Goal: Obtain resource: Obtain resource

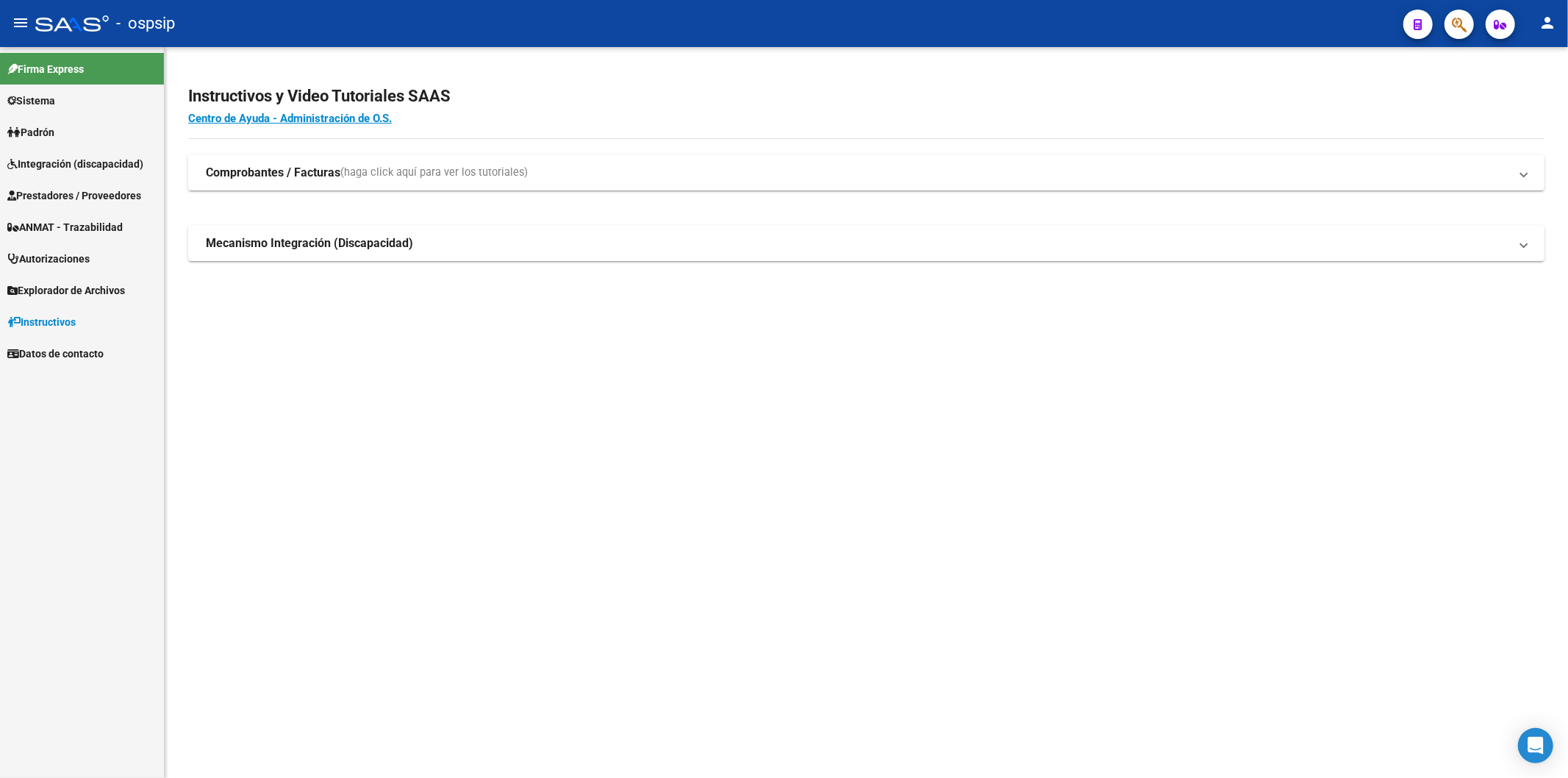
click at [84, 194] on span "Prestadores / Proveedores" at bounding box center [74, 195] width 134 height 17
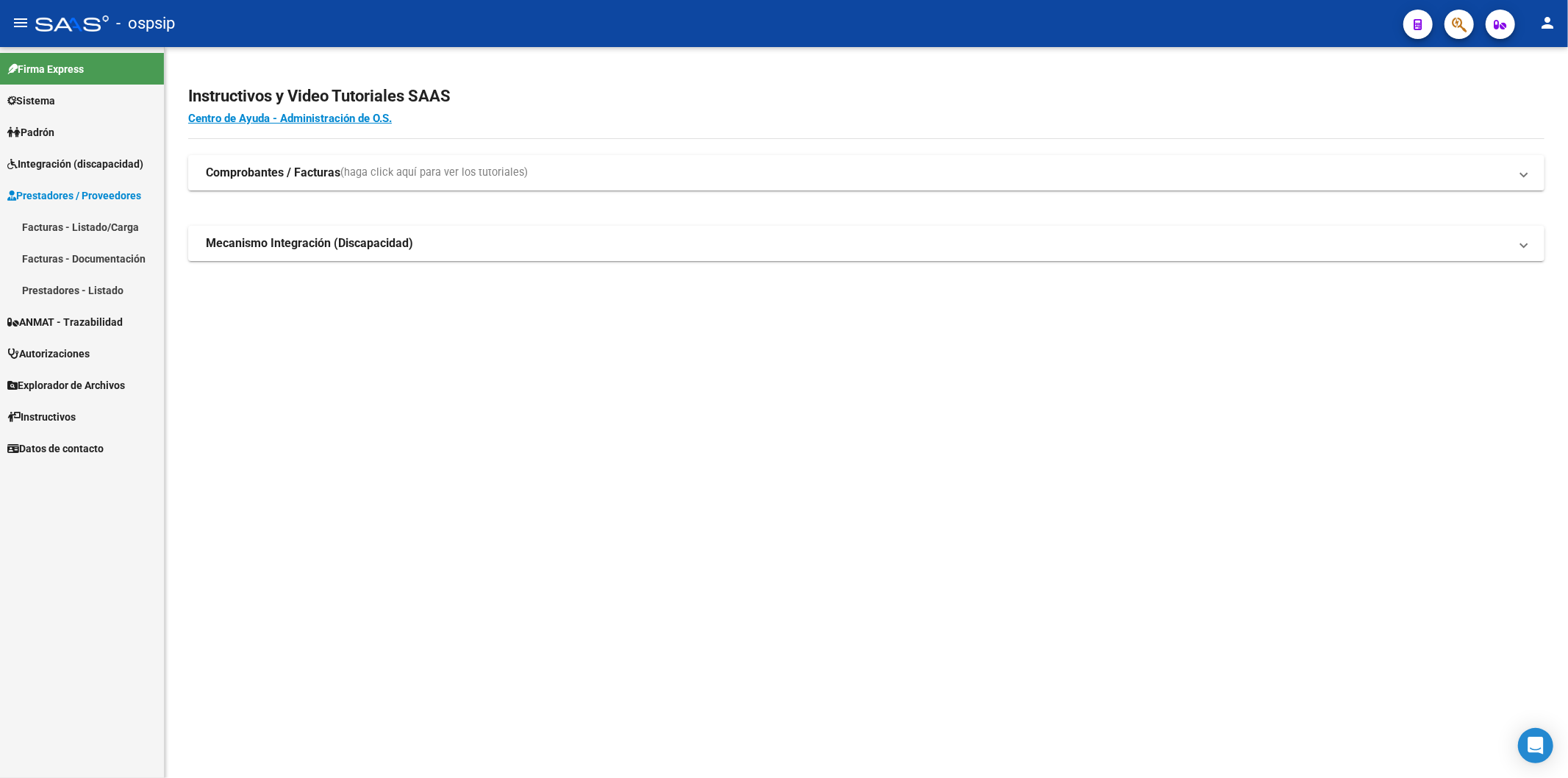
click at [87, 228] on link "Facturas - Listado/Carga" at bounding box center [82, 227] width 164 height 31
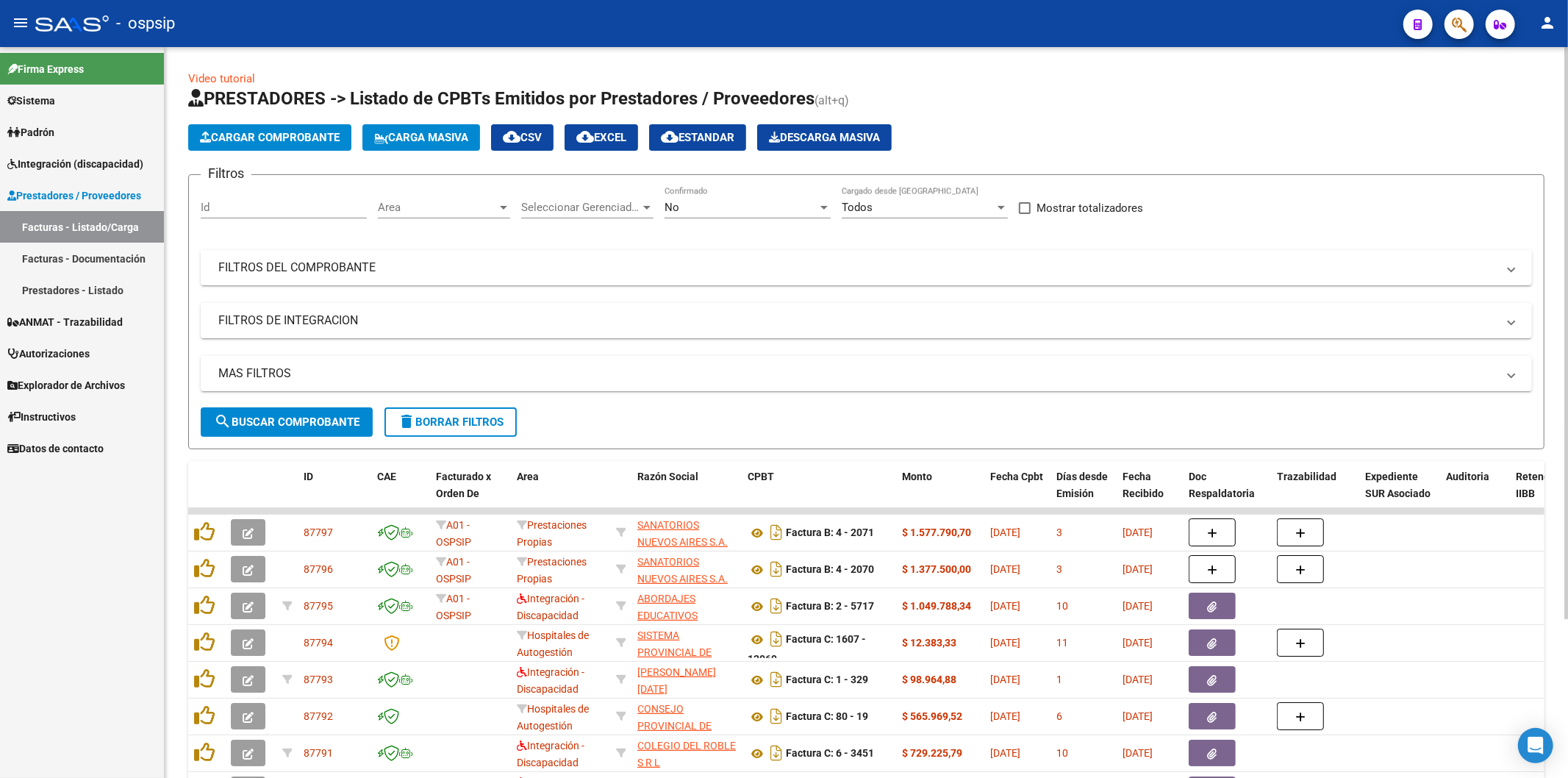
click at [820, 207] on div at bounding box center [824, 207] width 13 height 12
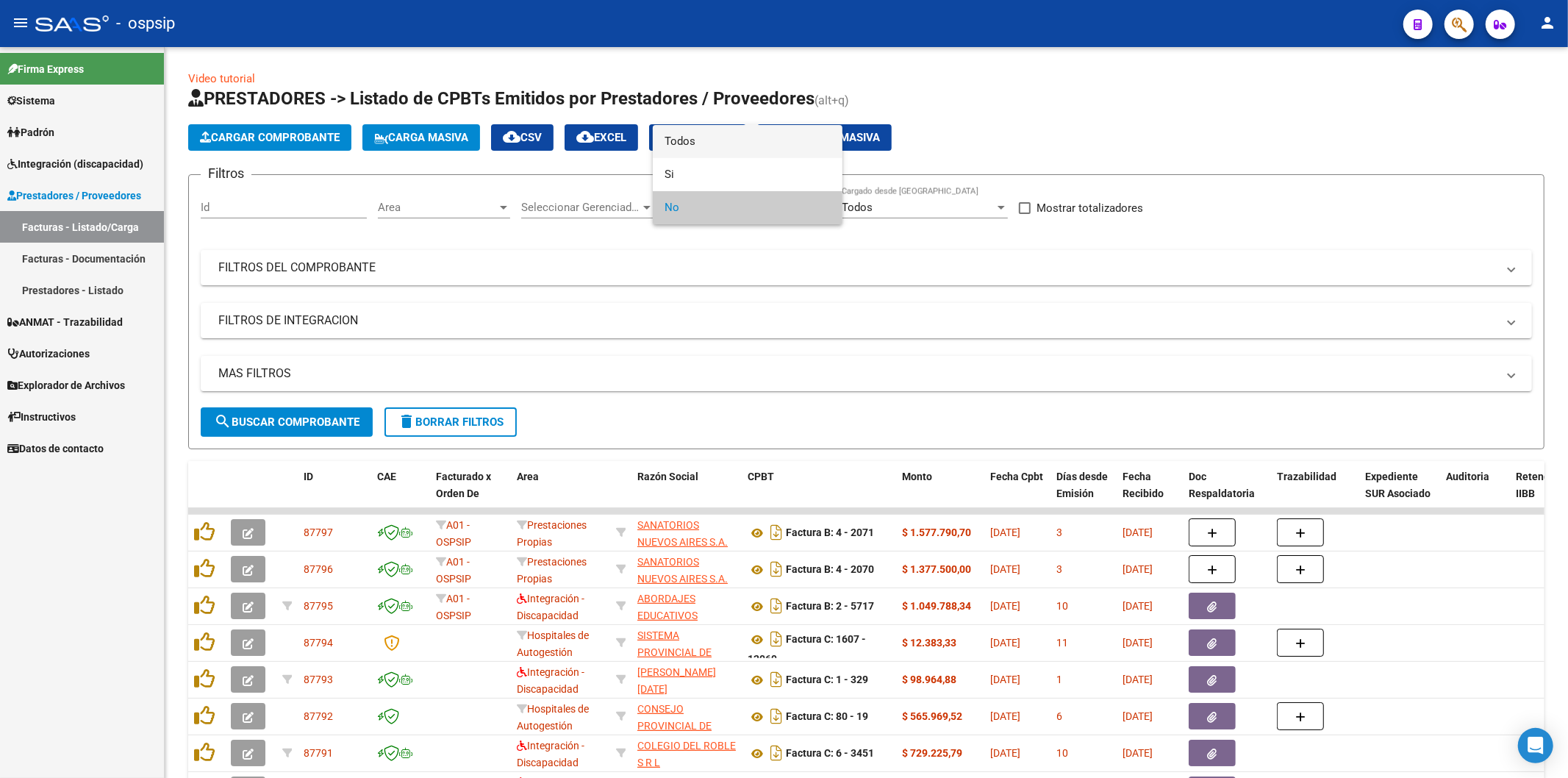
click at [762, 144] on span "Todos" at bounding box center [747, 142] width 166 height 33
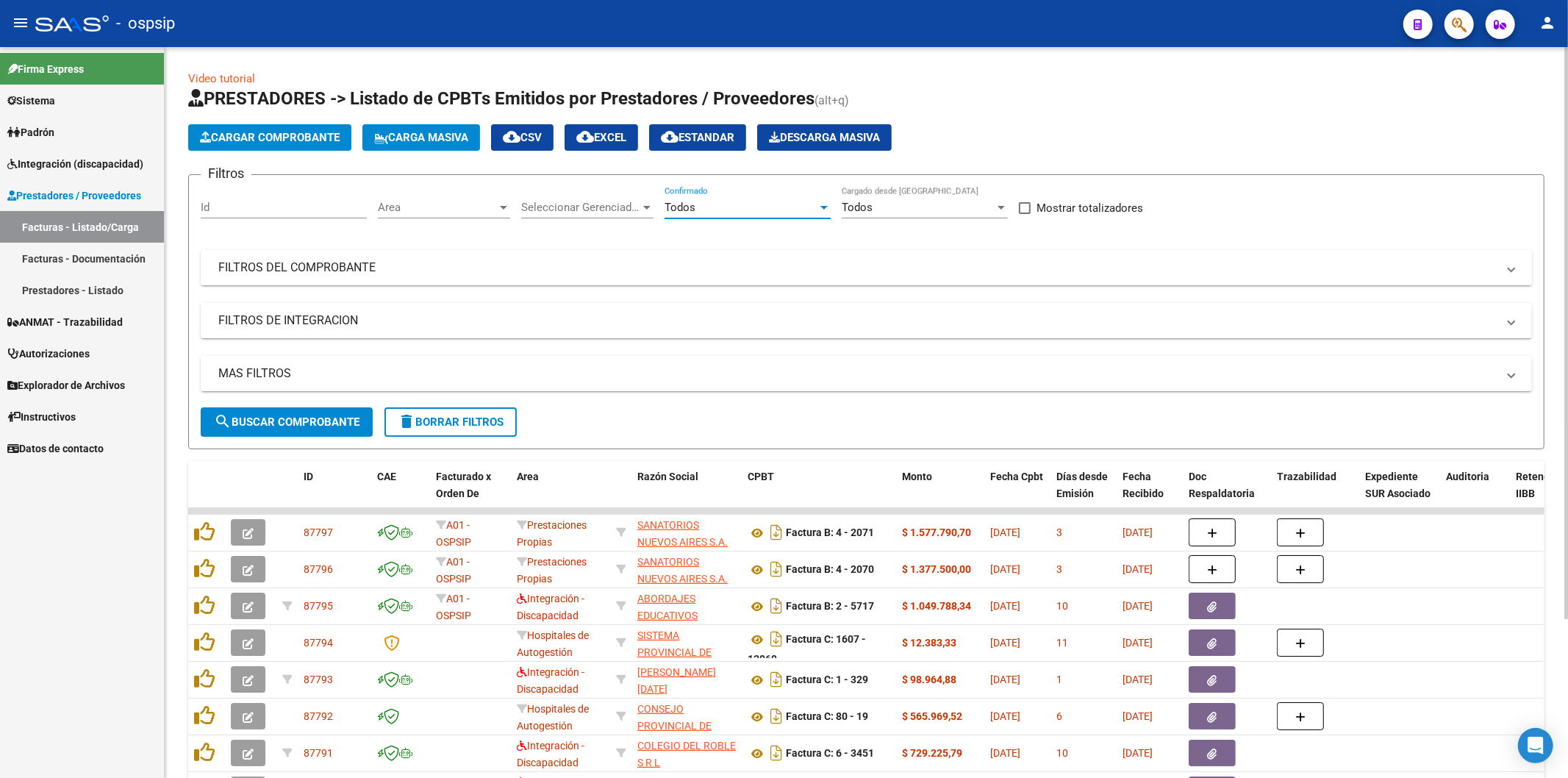
click at [1337, 275] on mat-panel-title "FILTROS DEL COMPROBANTE" at bounding box center [858, 267] width 1278 height 17
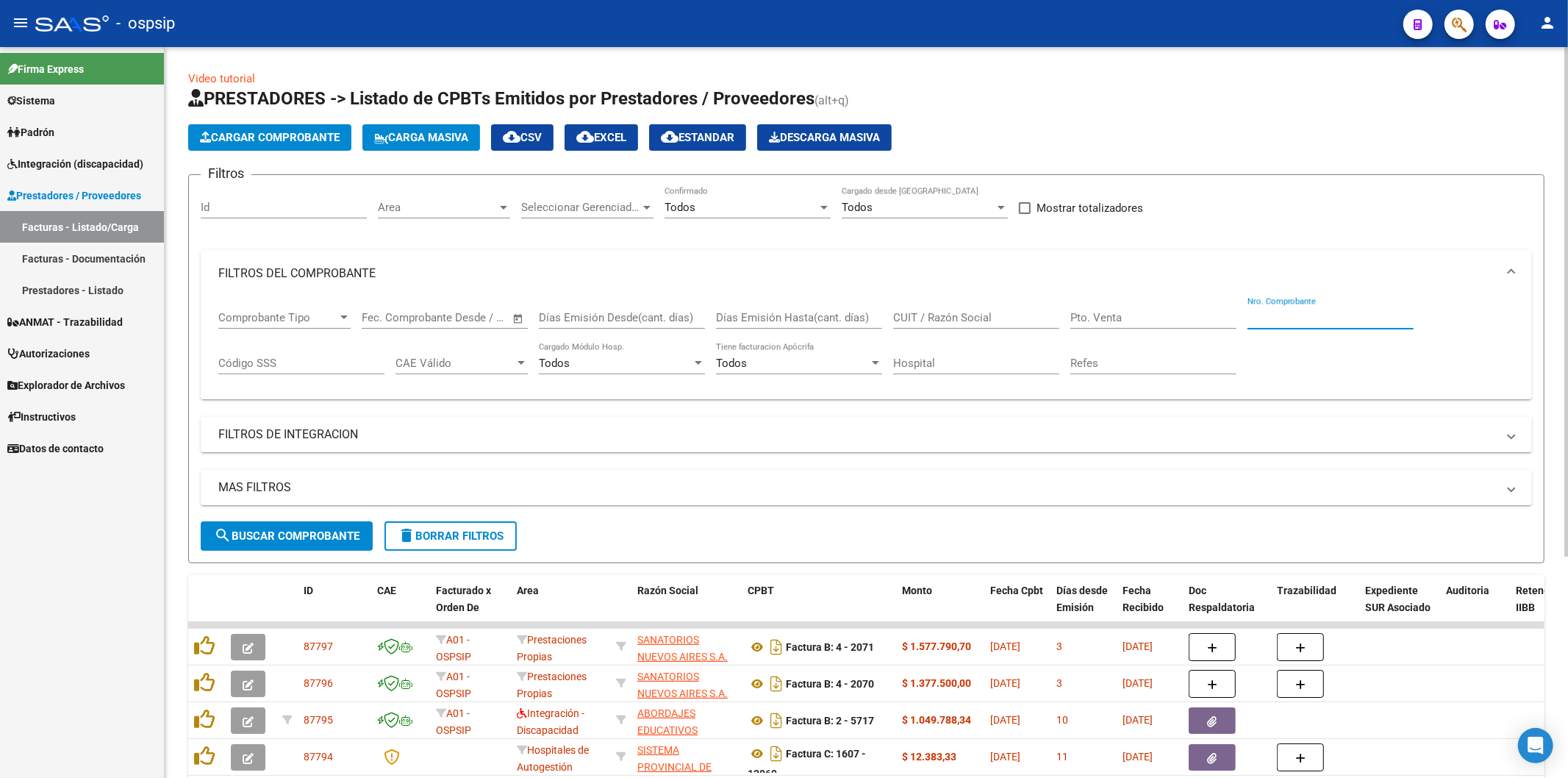
click at [1320, 320] on input "Nro. Comprobante" at bounding box center [1330, 317] width 166 height 13
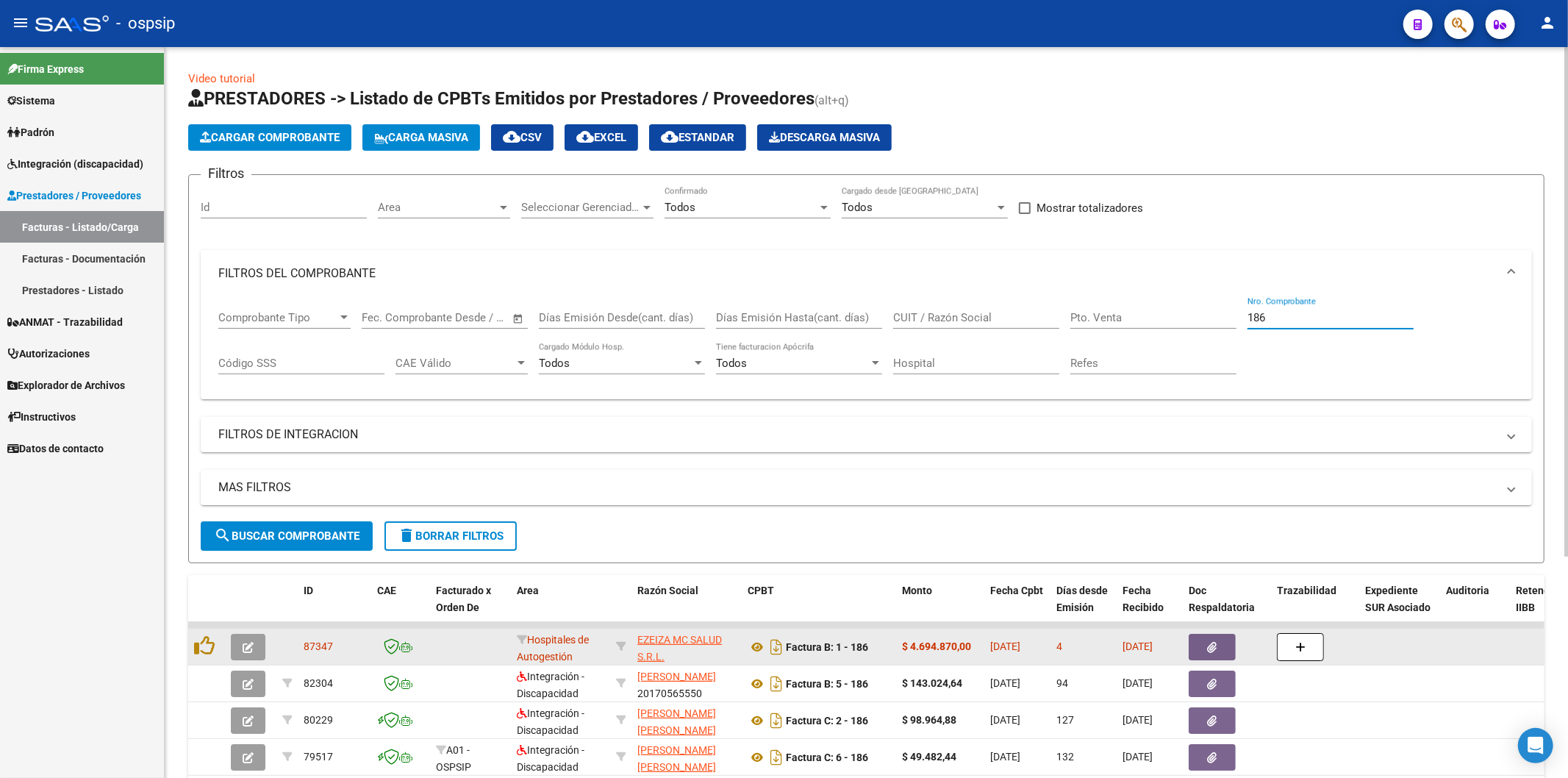
type input "186"
click at [1216, 645] on icon "button" at bounding box center [1212, 647] width 9 height 11
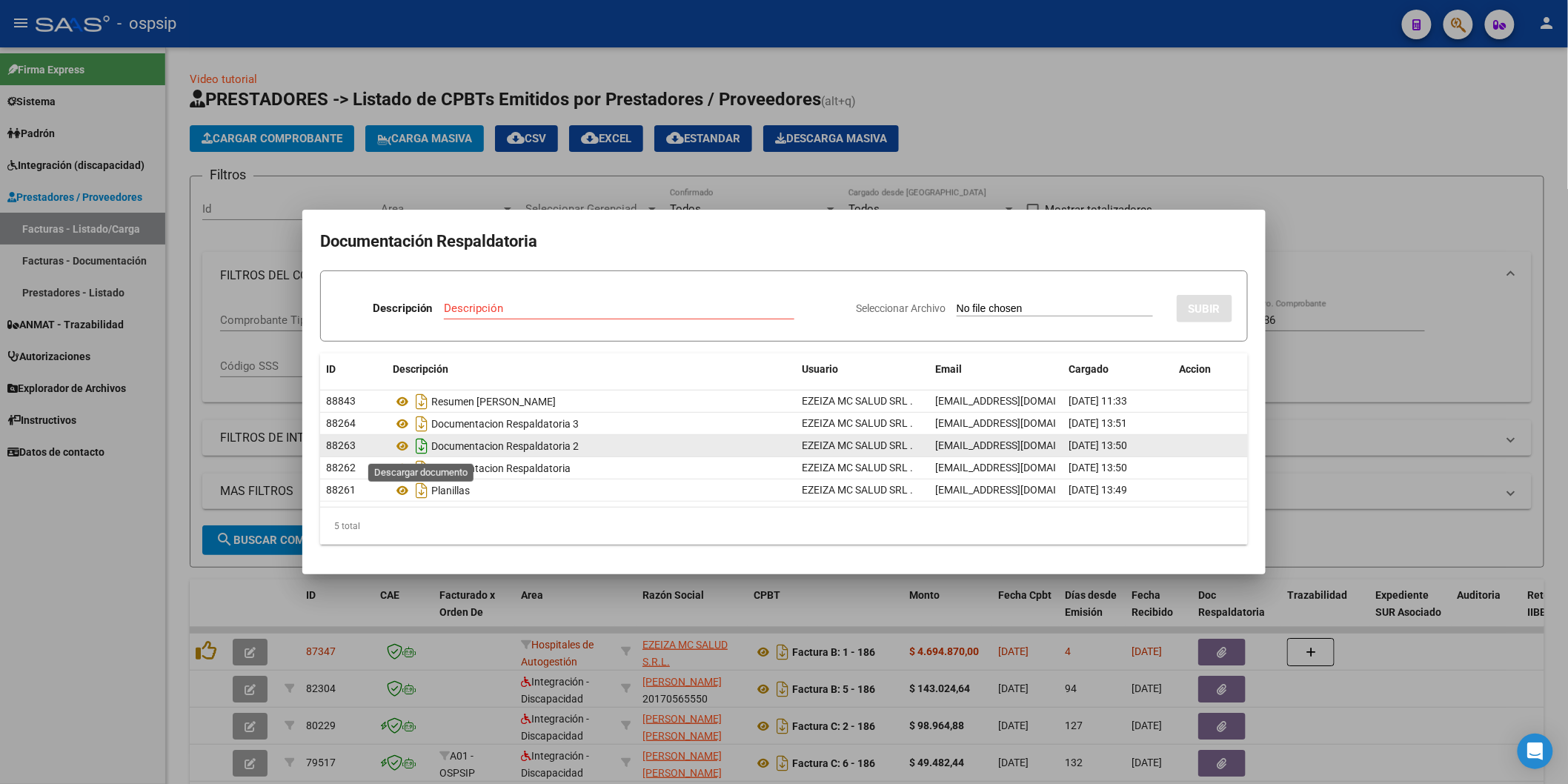
click at [420, 447] on icon "Descargar documento" at bounding box center [422, 446] width 19 height 24
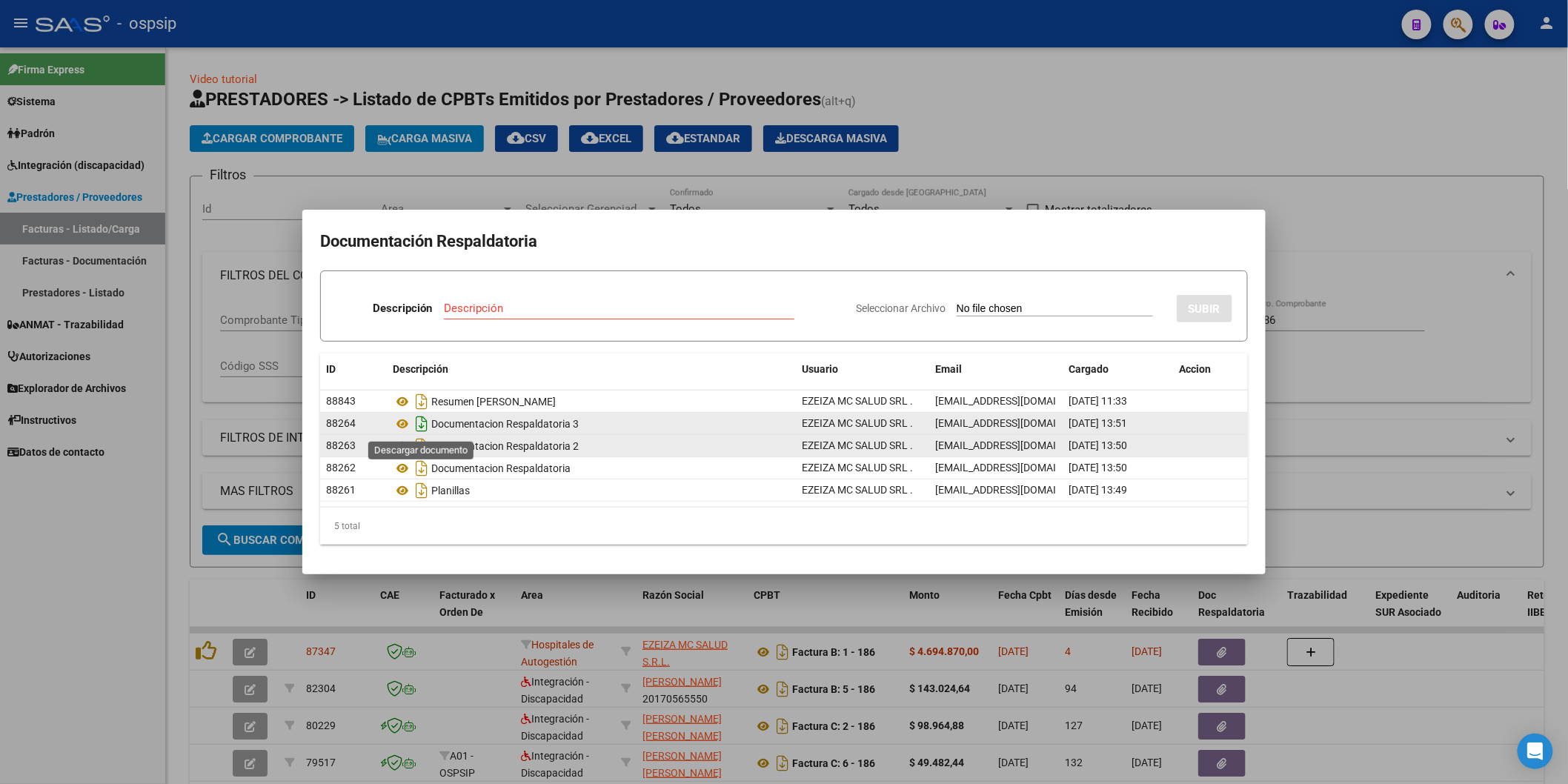
click at [424, 418] on icon "Descargar documento" at bounding box center [422, 424] width 19 height 24
click at [1005, 250] on h2 "Documentación Respaldatoria" at bounding box center [784, 242] width 928 height 29
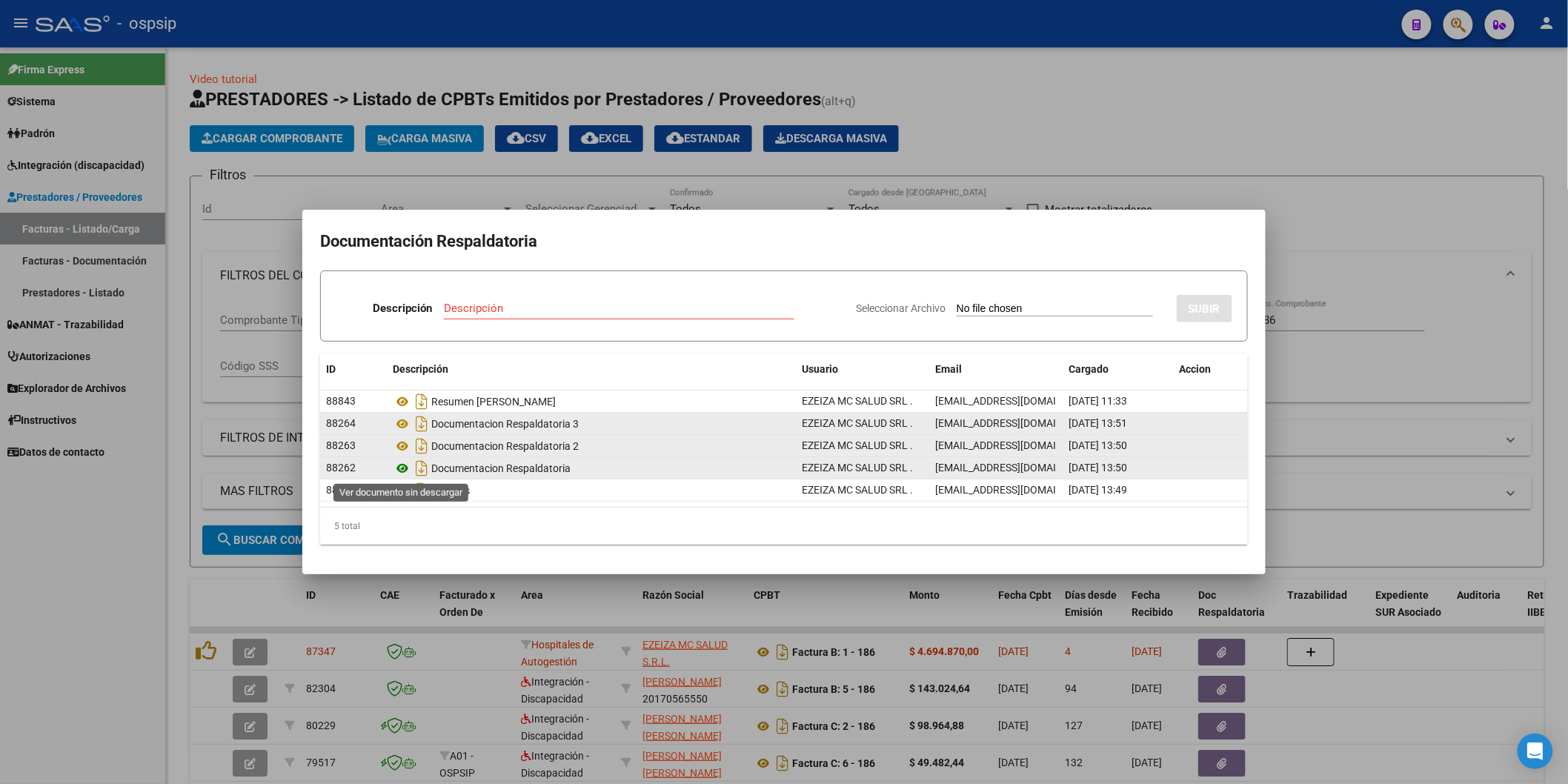
click at [401, 468] on icon at bounding box center [402, 468] width 19 height 17
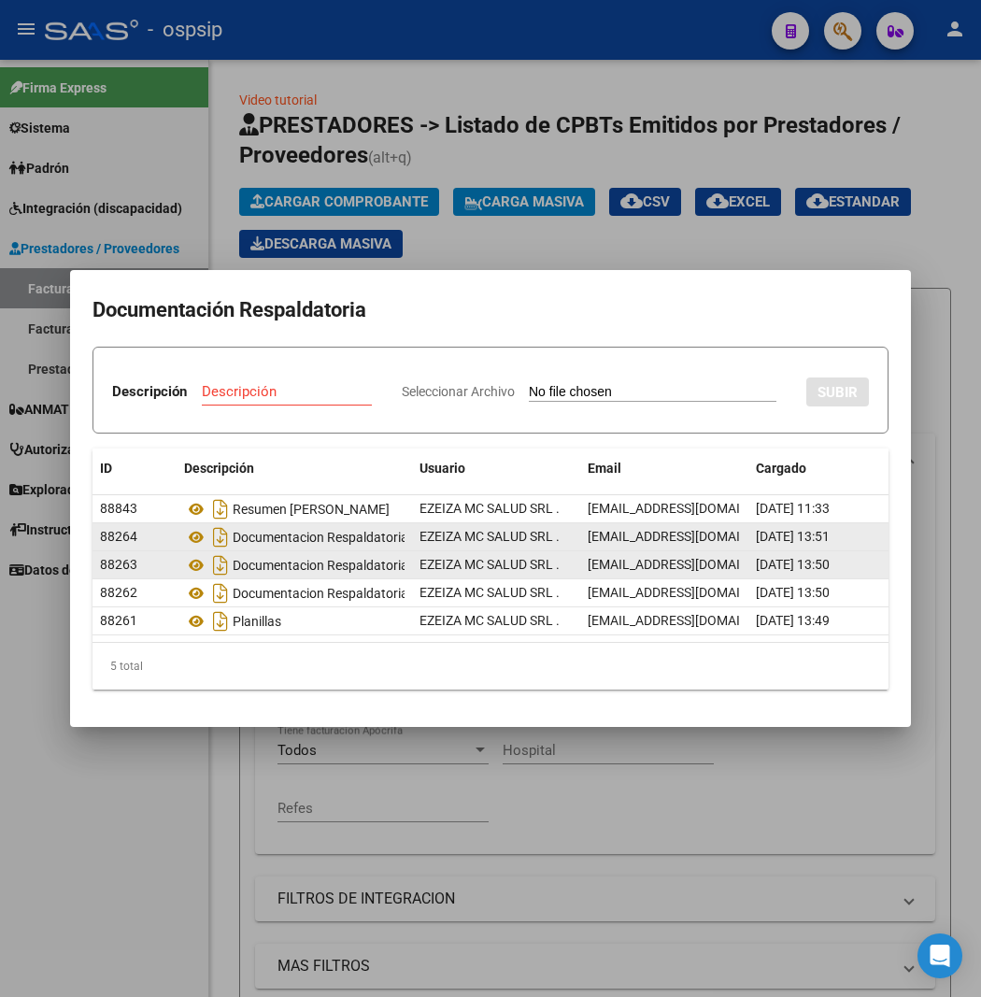
click at [693, 292] on h2 "Documentación Respaldatoria" at bounding box center [491, 310] width 796 height 36
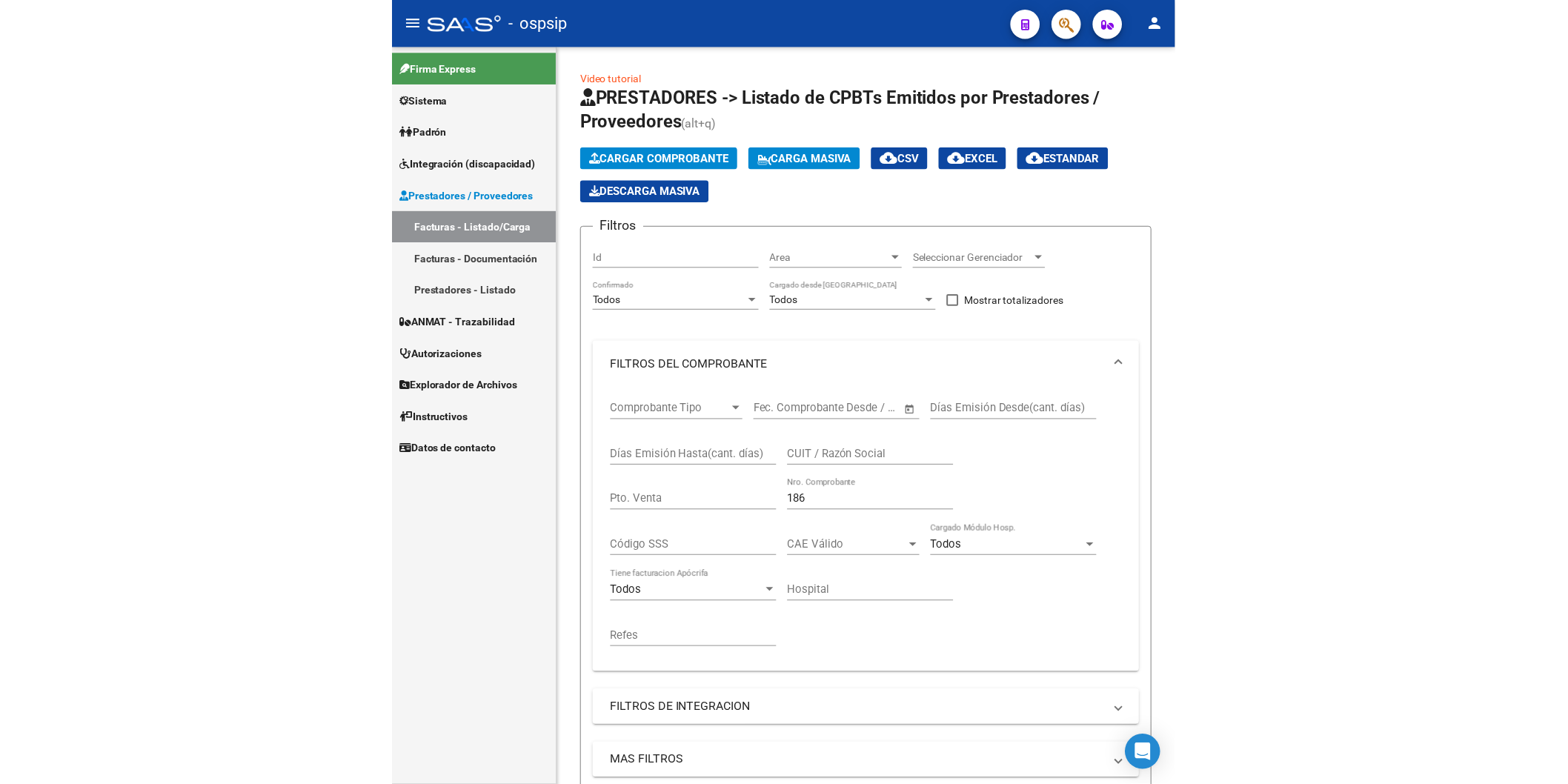
scroll to position [503, 0]
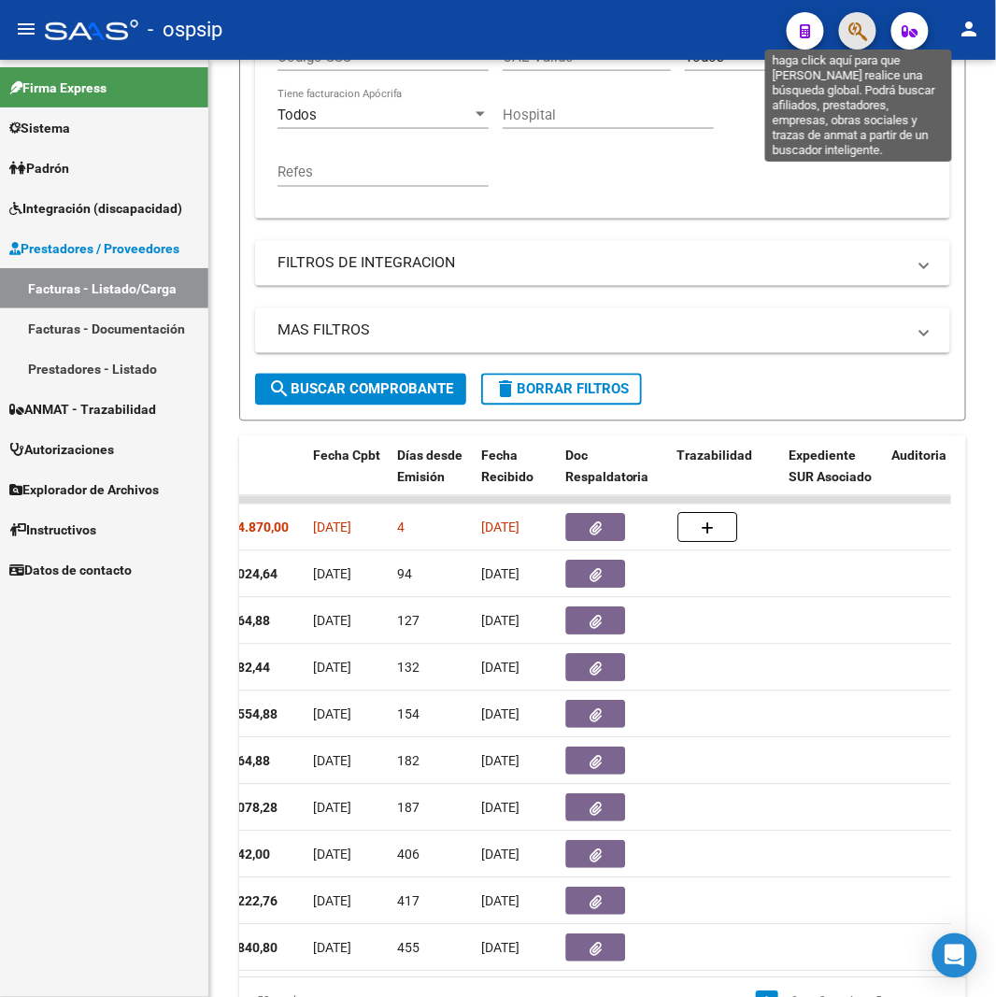
click at [862, 34] on icon "button" at bounding box center [857, 31] width 19 height 21
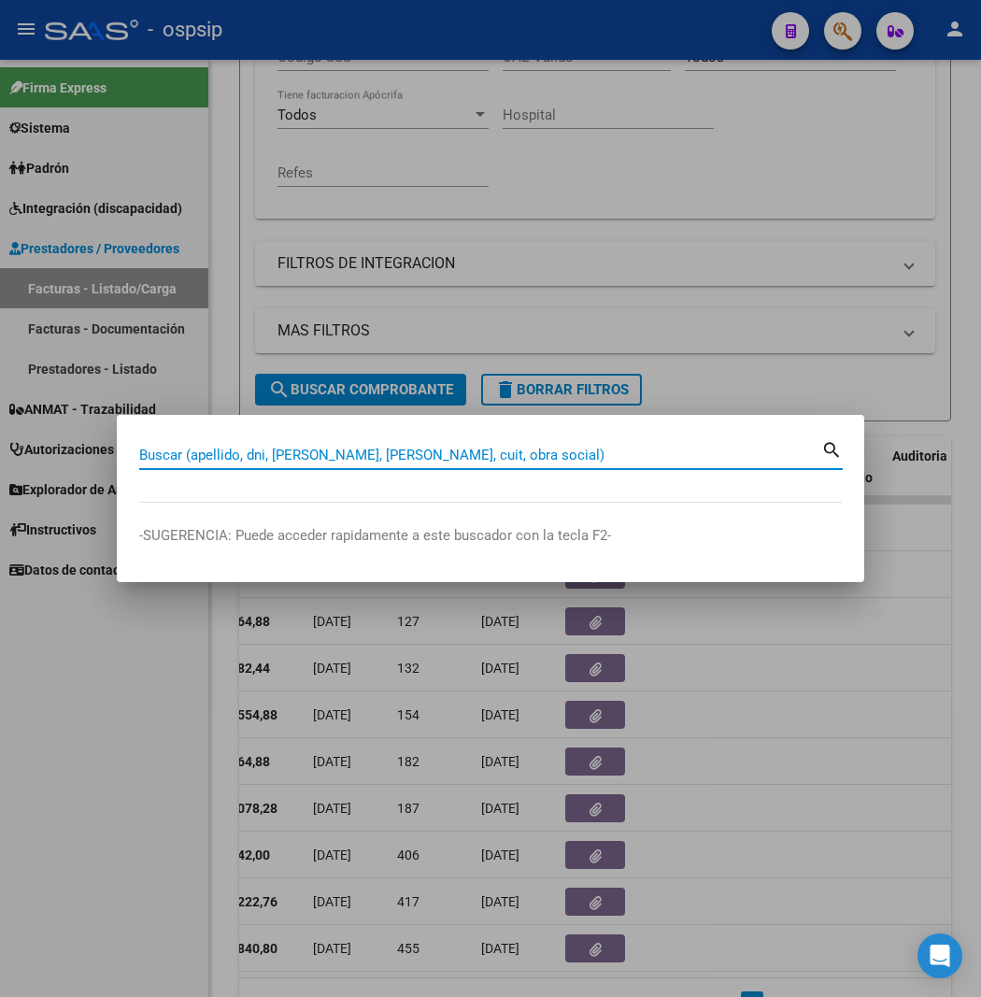
click at [157, 459] on input "Buscar (apellido, dni, [PERSON_NAME], [PERSON_NAME], cuit, obra social)" at bounding box center [480, 455] width 682 height 17
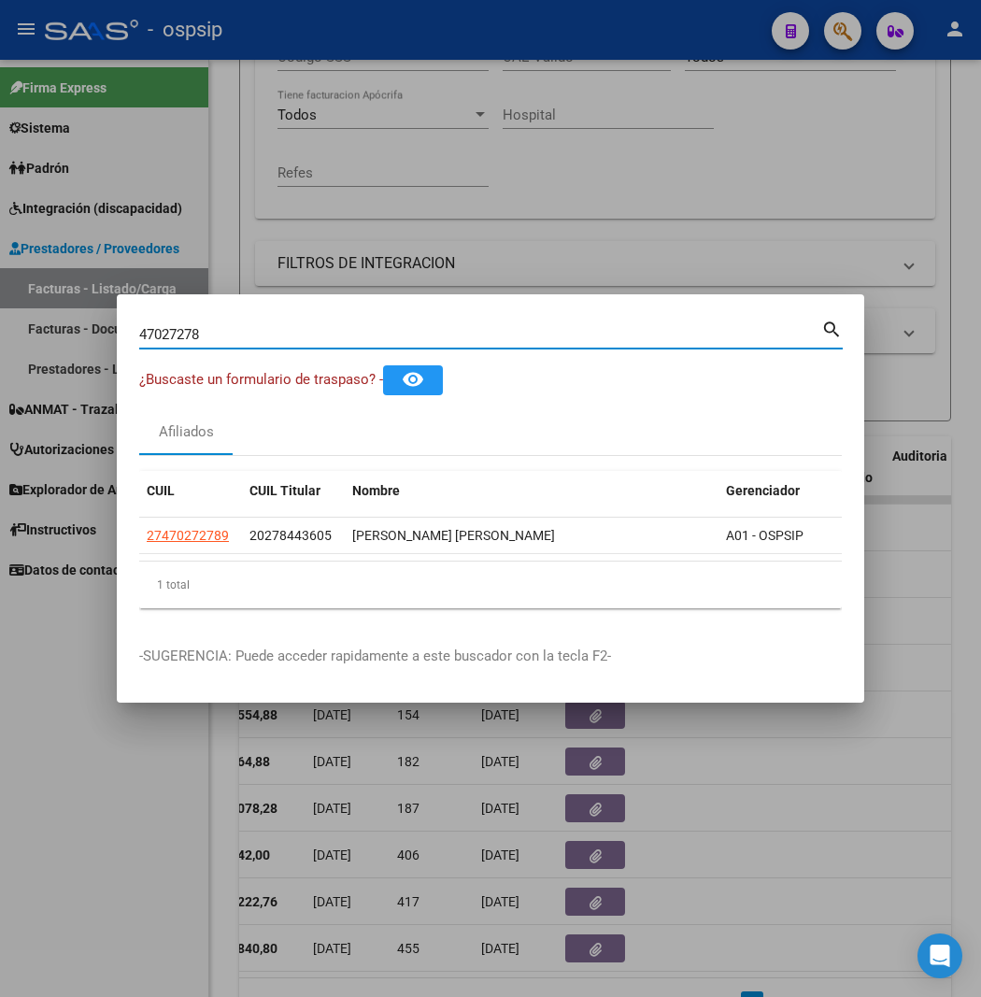
click at [191, 332] on input "47027278" at bounding box center [480, 334] width 682 height 17
click at [274, 339] on input "47027278" at bounding box center [480, 334] width 682 height 17
click at [172, 340] on input "21062616" at bounding box center [480, 334] width 682 height 17
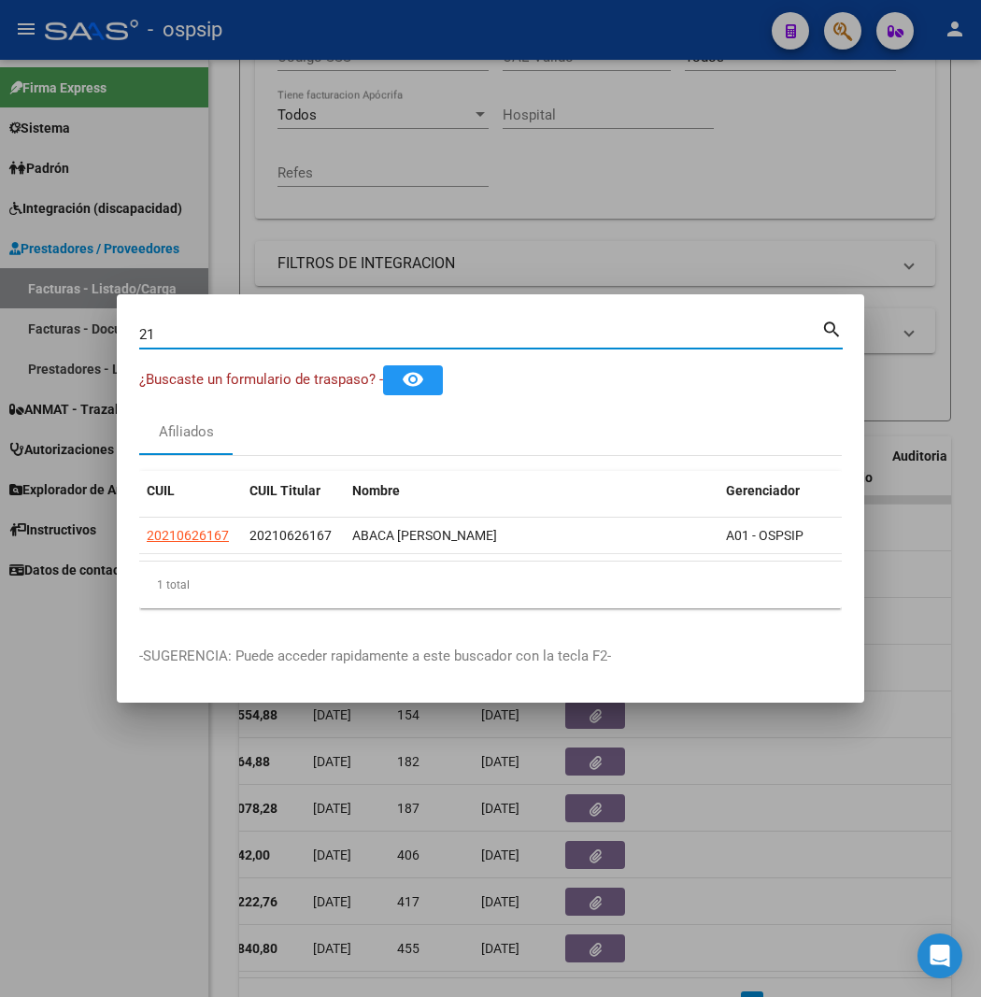
type input "2"
click at [208, 327] on input "47027278" at bounding box center [480, 334] width 682 height 17
type input "4"
click at [193, 334] on input "22810288" at bounding box center [480, 334] width 682 height 17
type input "2"
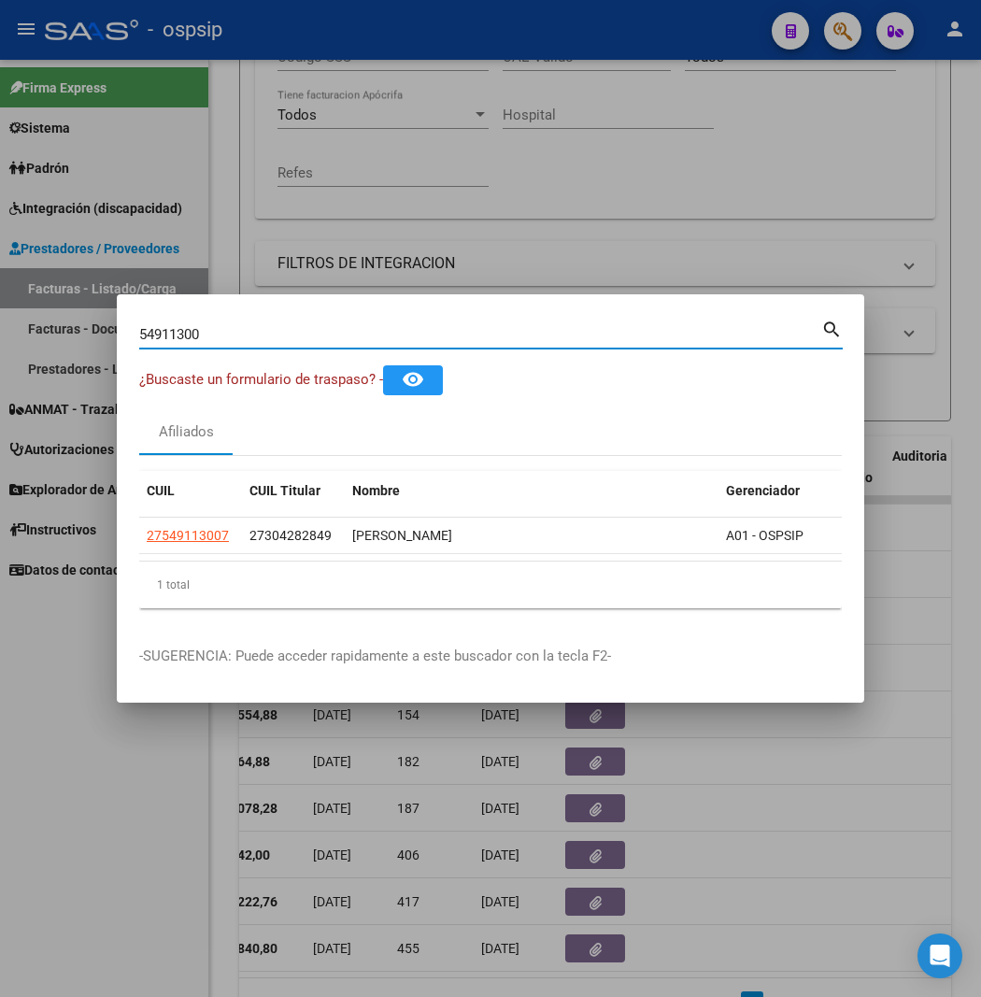
click at [221, 327] on input "54911300" at bounding box center [480, 334] width 682 height 17
type input "5"
click at [243, 339] on input "34669908" at bounding box center [480, 334] width 682 height 17
type input "3"
click at [194, 332] on input "24222527" at bounding box center [480, 334] width 682 height 17
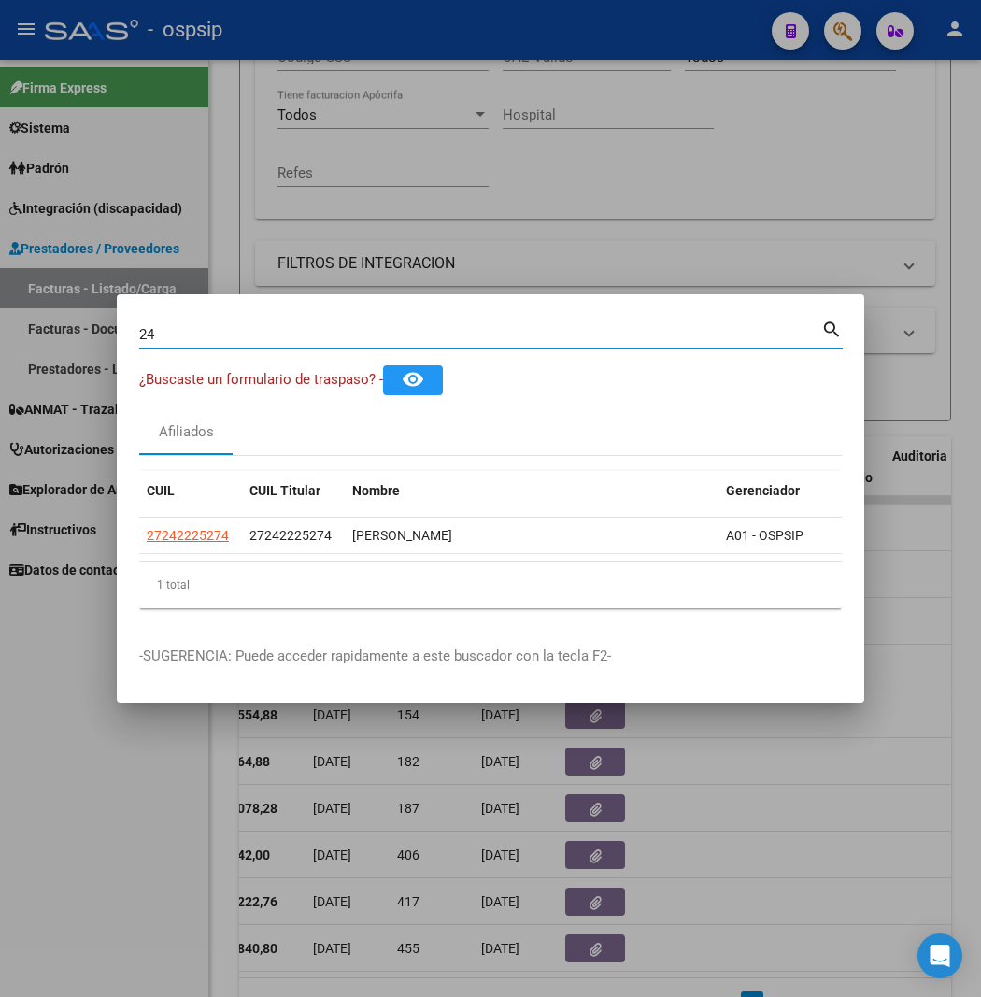
type input "2"
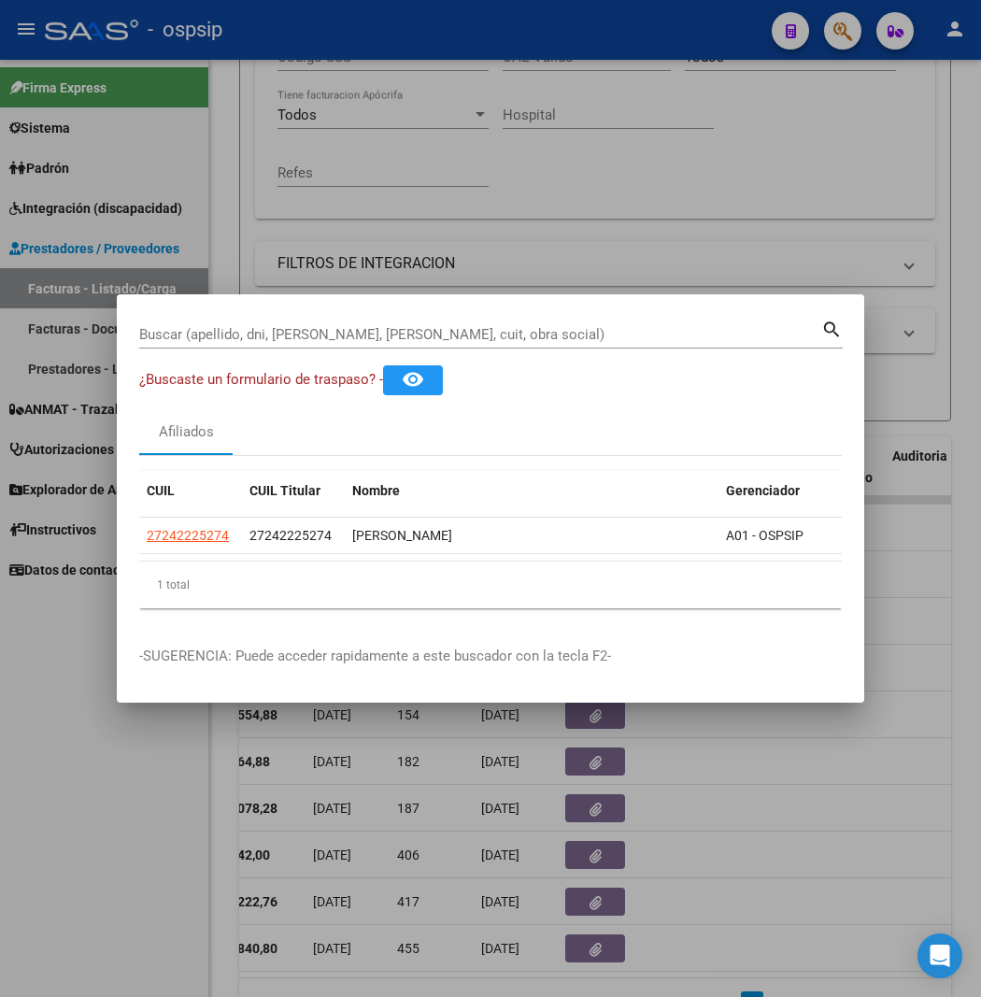
click at [257, 332] on input "Buscar (apellido, dni, [PERSON_NAME], [PERSON_NAME], cuit, obra social)" at bounding box center [480, 334] width 682 height 17
click at [190, 332] on input "35084359" at bounding box center [480, 334] width 682 height 17
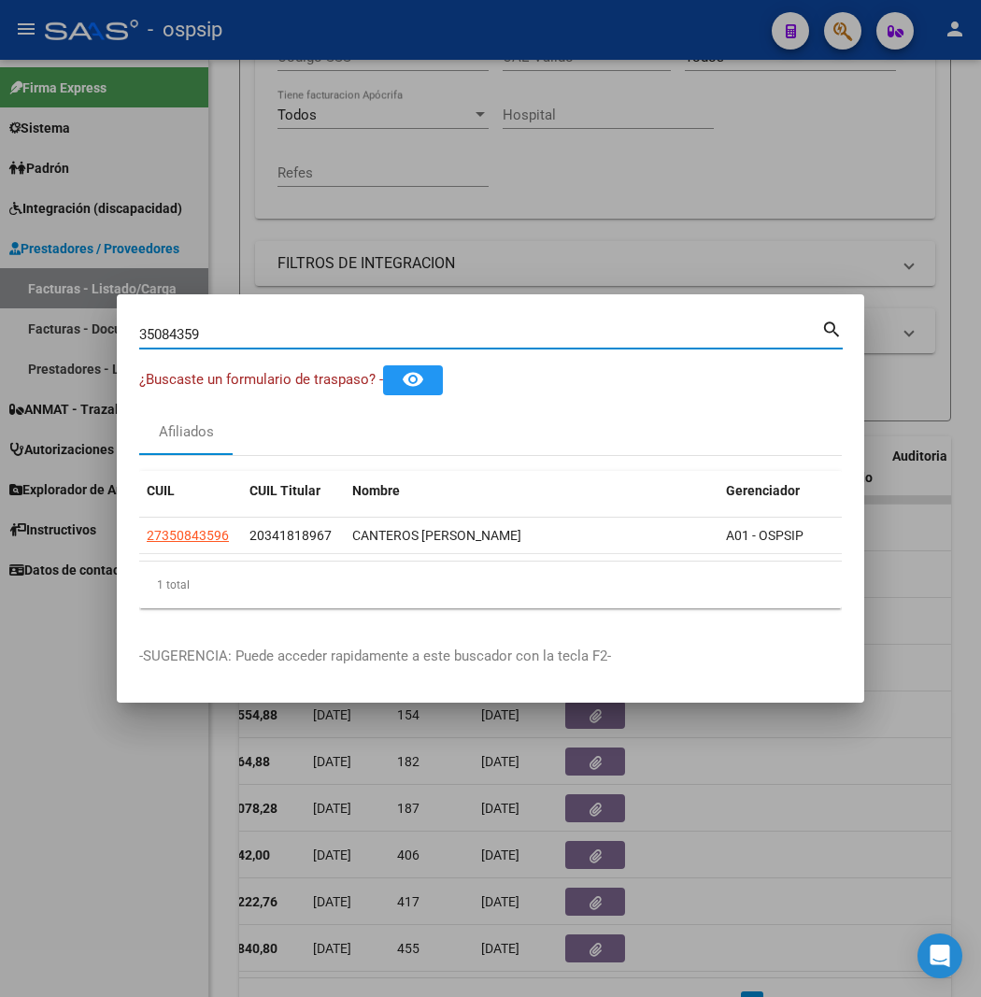
click at [190, 332] on input "35084359" at bounding box center [480, 334] width 682 height 17
click at [192, 328] on input "24275817" at bounding box center [480, 334] width 682 height 17
click at [176, 334] on input "53604601" at bounding box center [480, 334] width 682 height 17
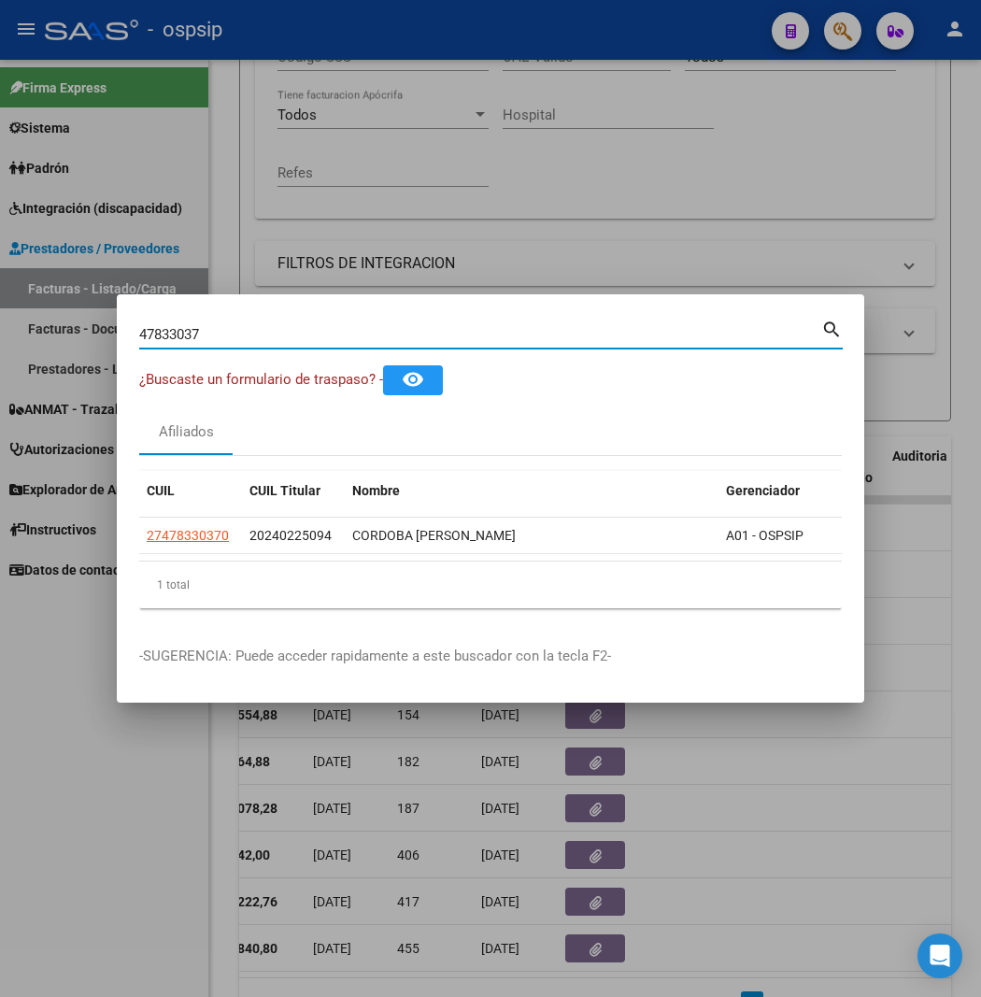
click at [193, 335] on input "47833037" at bounding box center [480, 334] width 682 height 17
click at [198, 336] on input "23243960" at bounding box center [480, 334] width 682 height 17
type input "4"
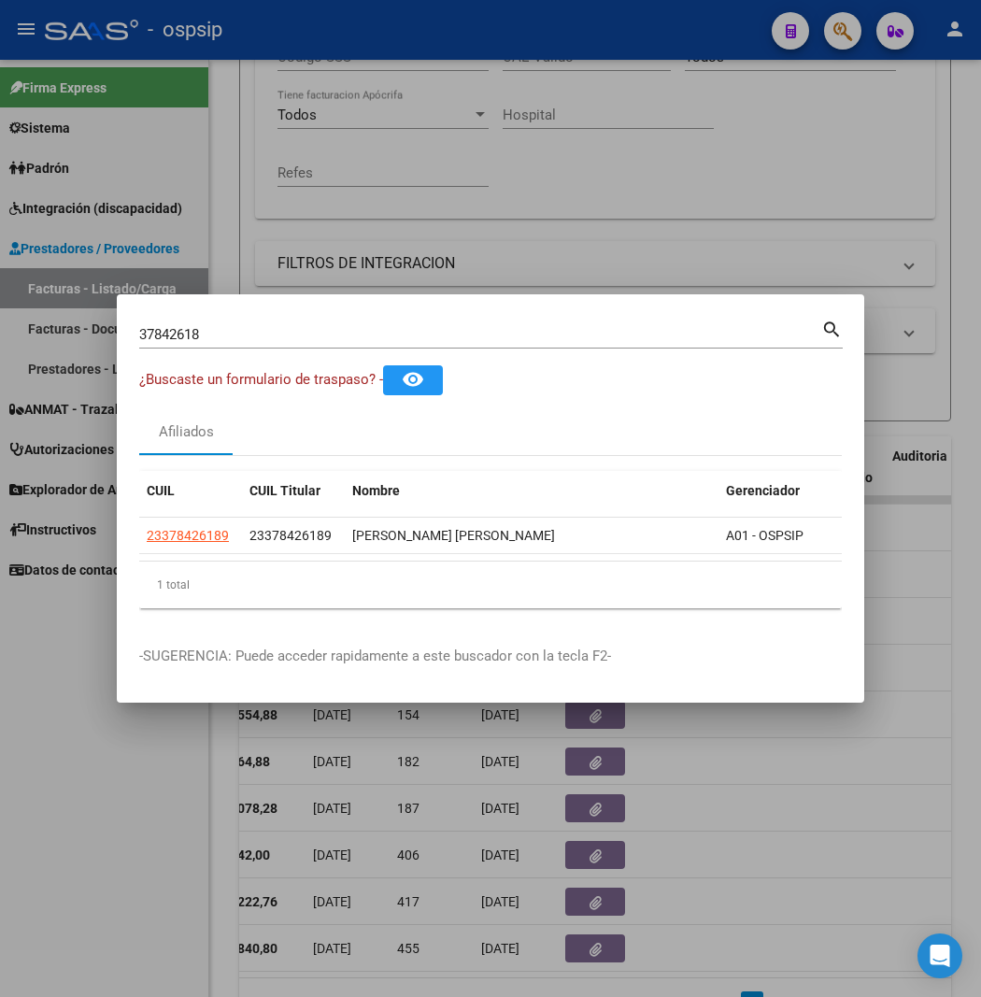
click at [164, 337] on input "37842618" at bounding box center [480, 334] width 682 height 17
click at [202, 336] on input "58288166" at bounding box center [480, 334] width 682 height 17
click at [193, 340] on input "17124755" at bounding box center [480, 334] width 682 height 17
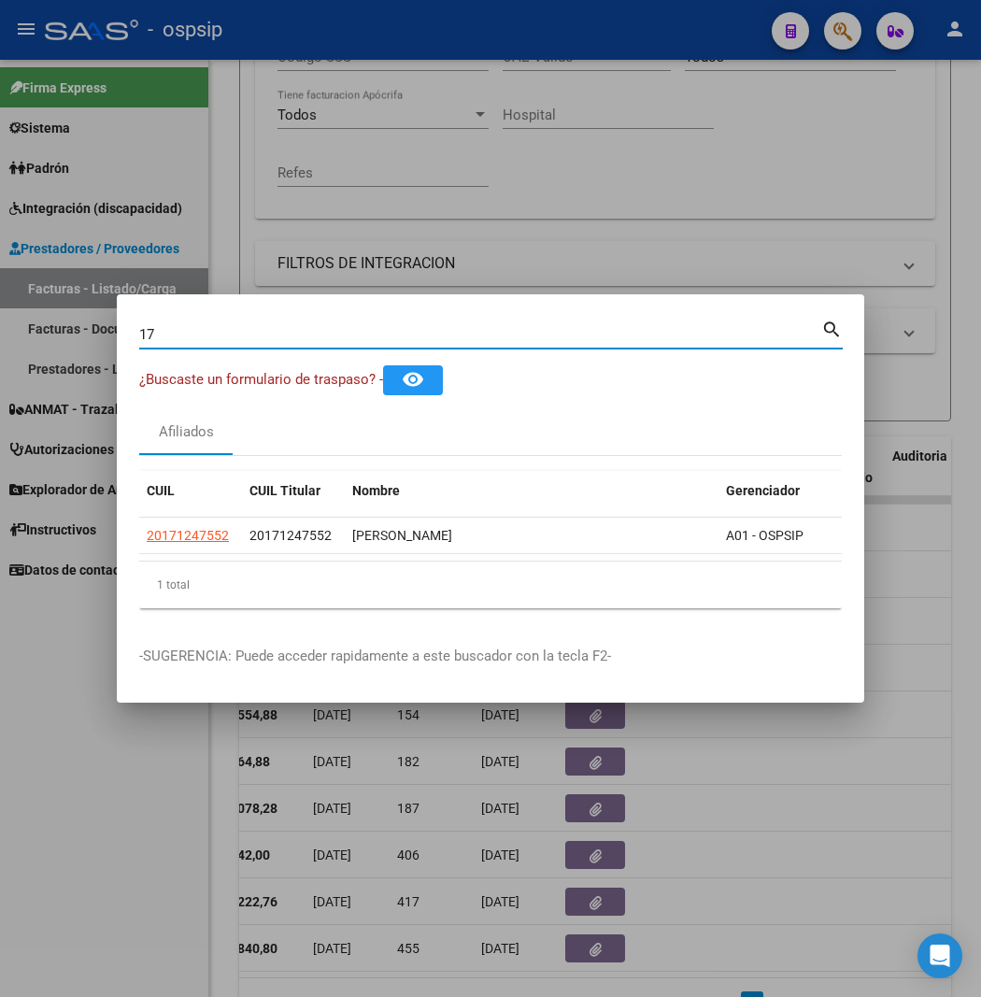
type input "1"
click at [180, 330] on input "50899704" at bounding box center [480, 334] width 682 height 17
type input "5"
click at [189, 333] on input "70361133" at bounding box center [480, 334] width 682 height 17
type input "7"
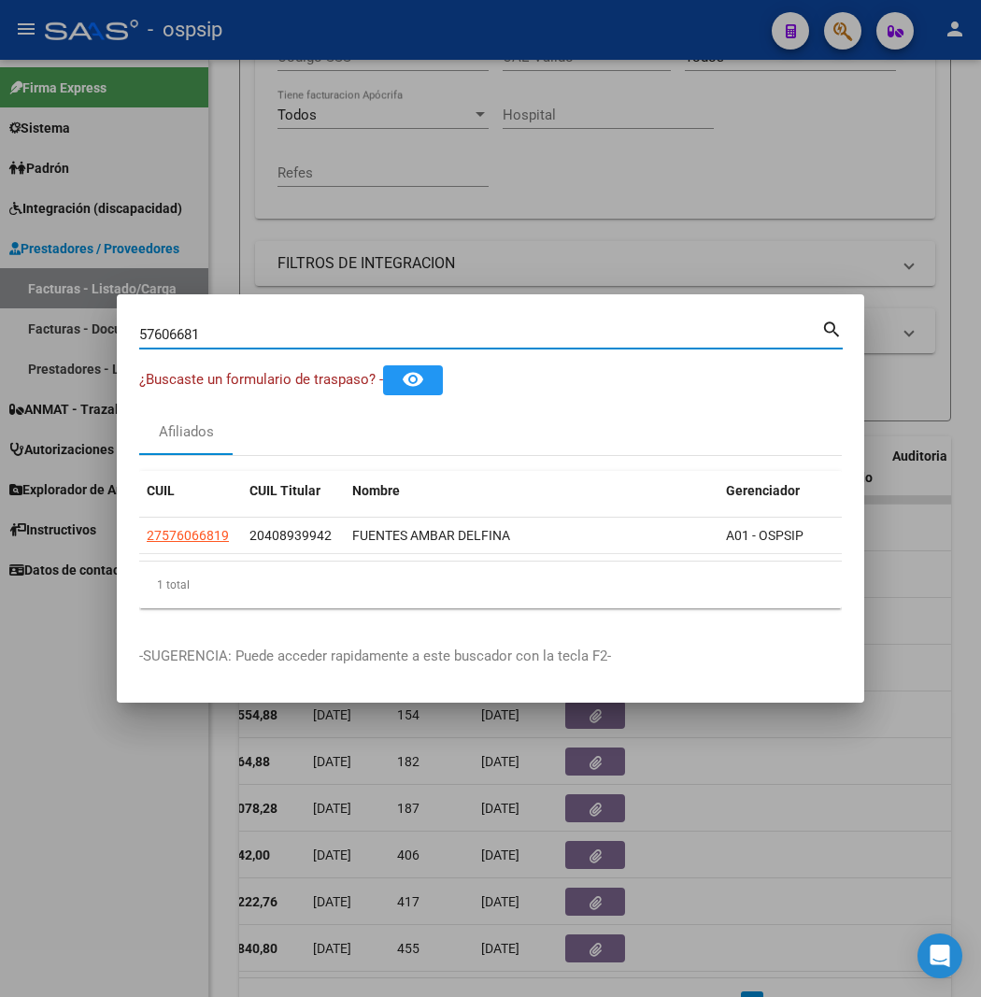
click at [237, 330] on input "57606681" at bounding box center [480, 334] width 682 height 17
type input "5"
click at [171, 340] on input "14360883" at bounding box center [480, 334] width 682 height 17
type input "1"
click at [207, 342] on div "52838244 Buscar (apellido, dni, [PERSON_NAME], [PERSON_NAME], cuit, obra social)" at bounding box center [480, 335] width 682 height 28
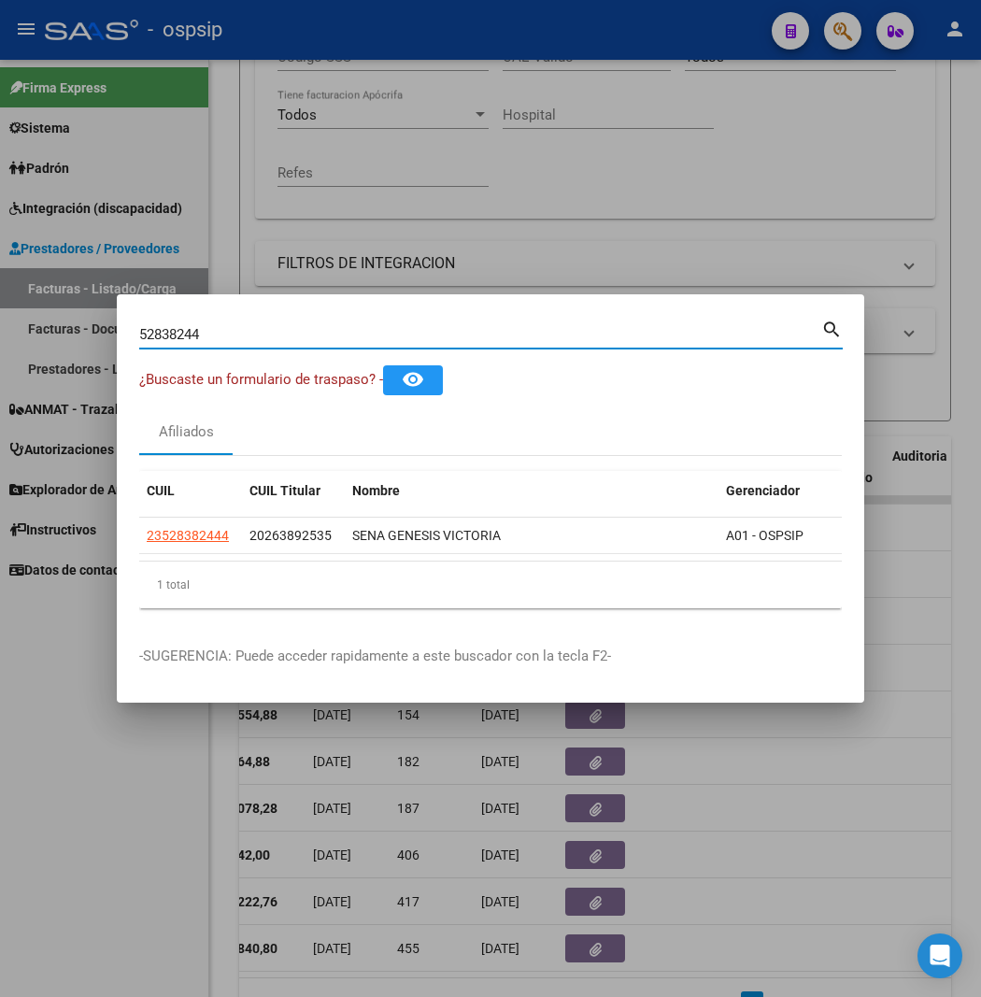
click at [198, 336] on input "52838244" at bounding box center [480, 334] width 682 height 17
type input "5"
click at [183, 330] on input "94264877" at bounding box center [480, 334] width 682 height 17
type input "9"
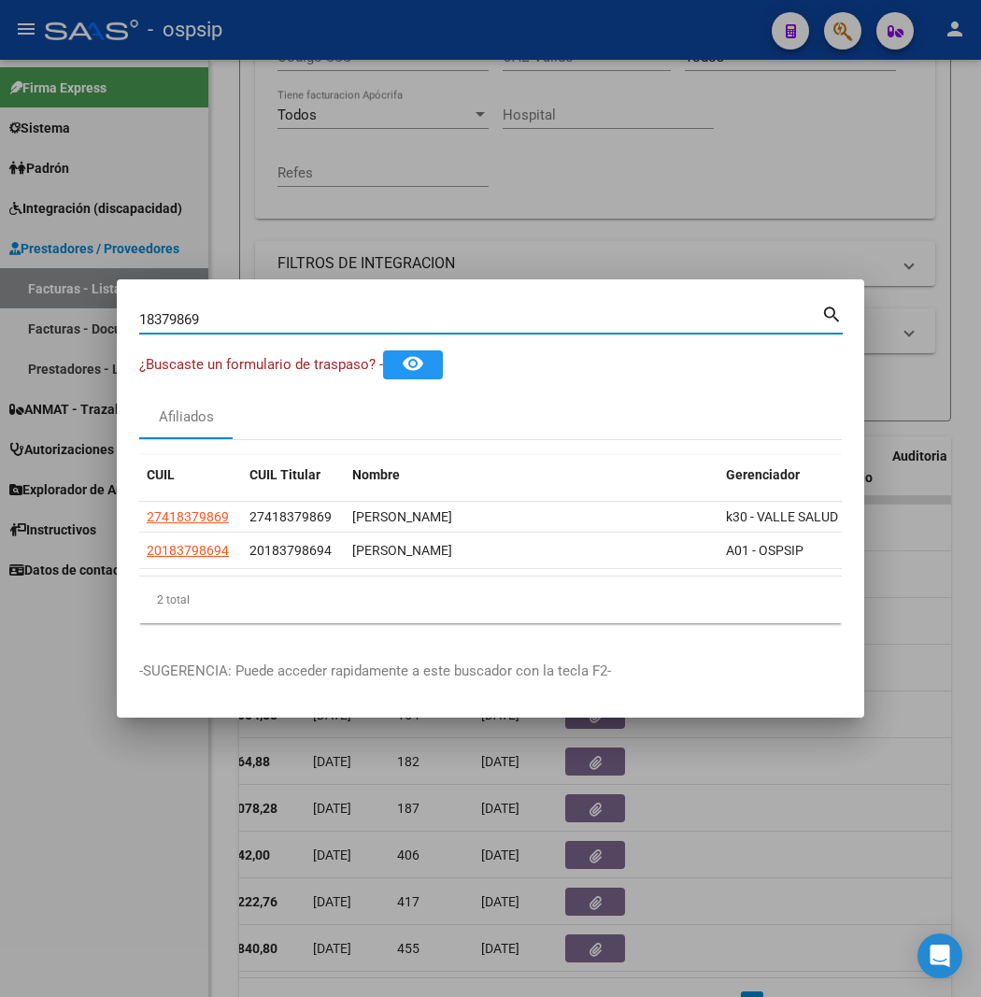
click at [173, 320] on input "18379869" at bounding box center [480, 319] width 682 height 17
type input "1"
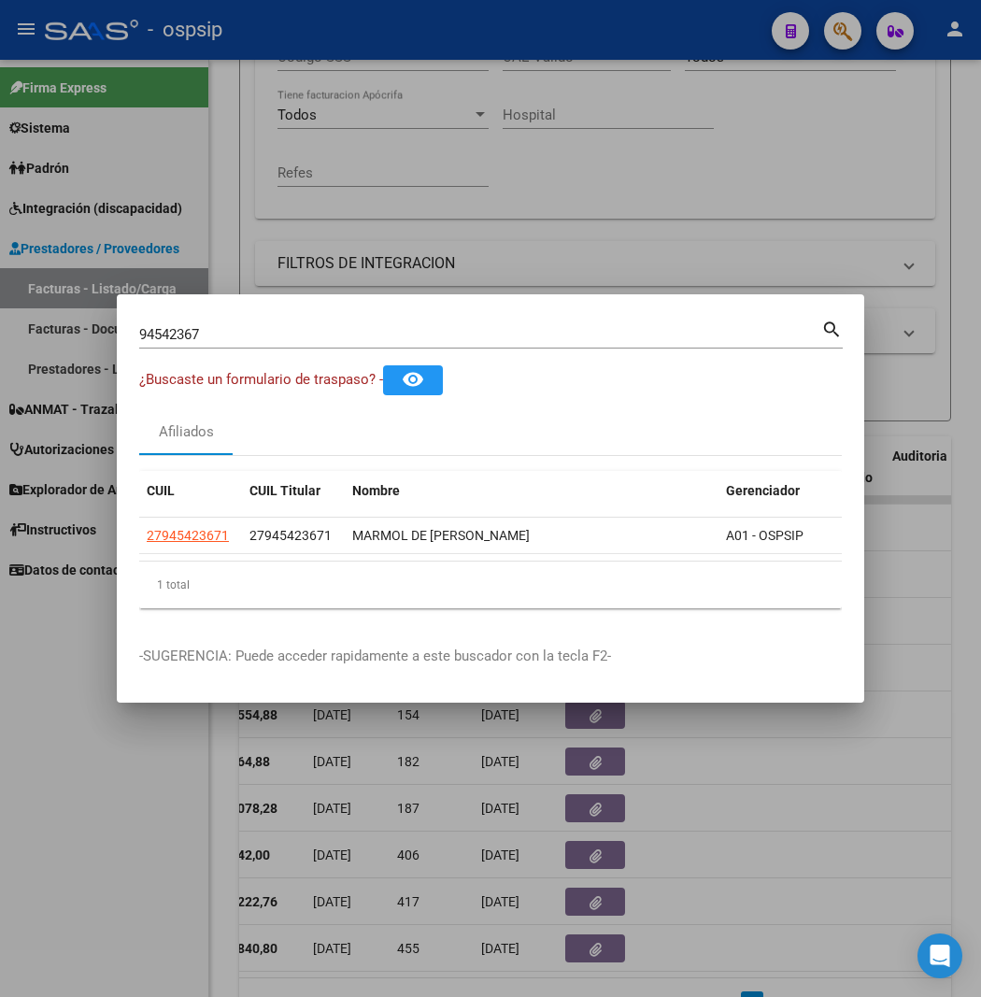
click at [155, 342] on div "94542367 Buscar (apellido, dni, [PERSON_NAME], [PERSON_NAME], cuit, obra social)" at bounding box center [480, 335] width 682 height 28
click at [155, 338] on input "94542367" at bounding box center [480, 334] width 682 height 17
click at [221, 336] on input "21062616" at bounding box center [480, 334] width 682 height 17
type input "2"
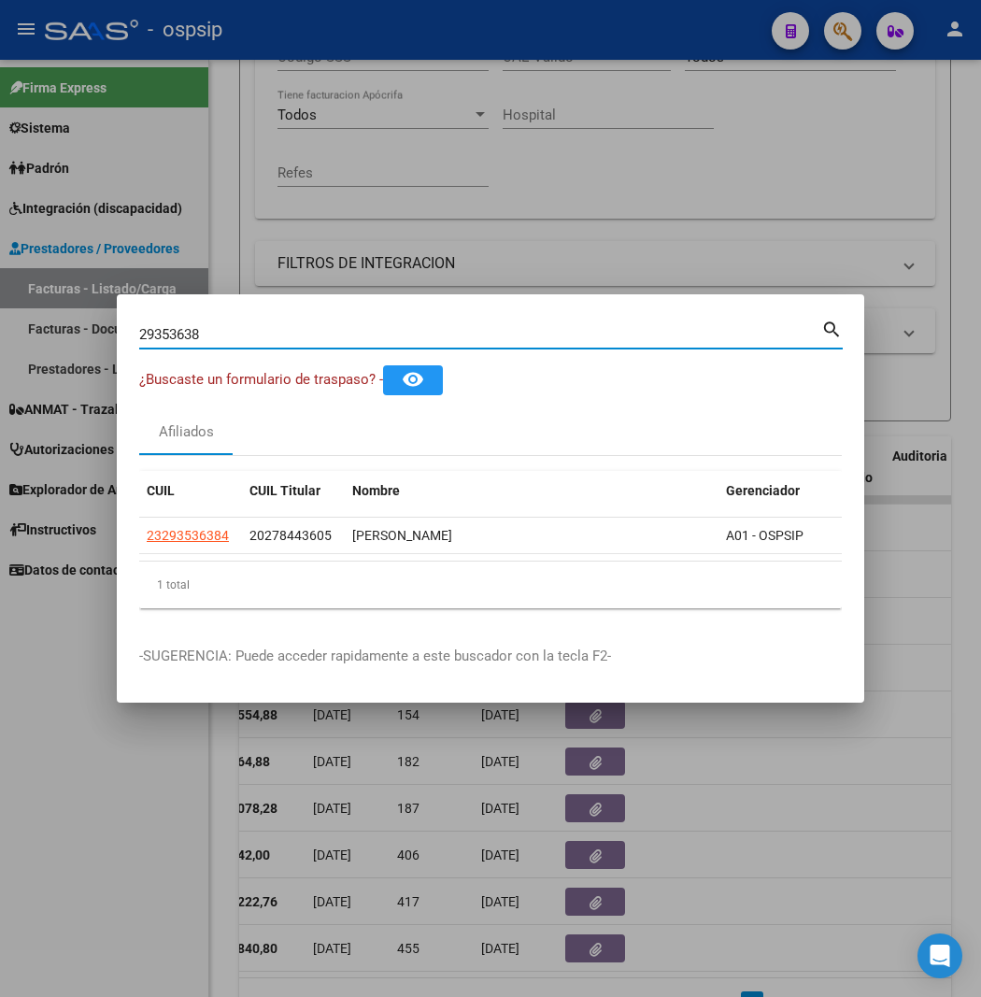
click at [202, 330] on input "29353638" at bounding box center [480, 334] width 682 height 17
type input "2"
click at [229, 340] on input "58617831" at bounding box center [480, 334] width 682 height 17
type input "5"
click at [198, 340] on input "31046586" at bounding box center [480, 334] width 682 height 17
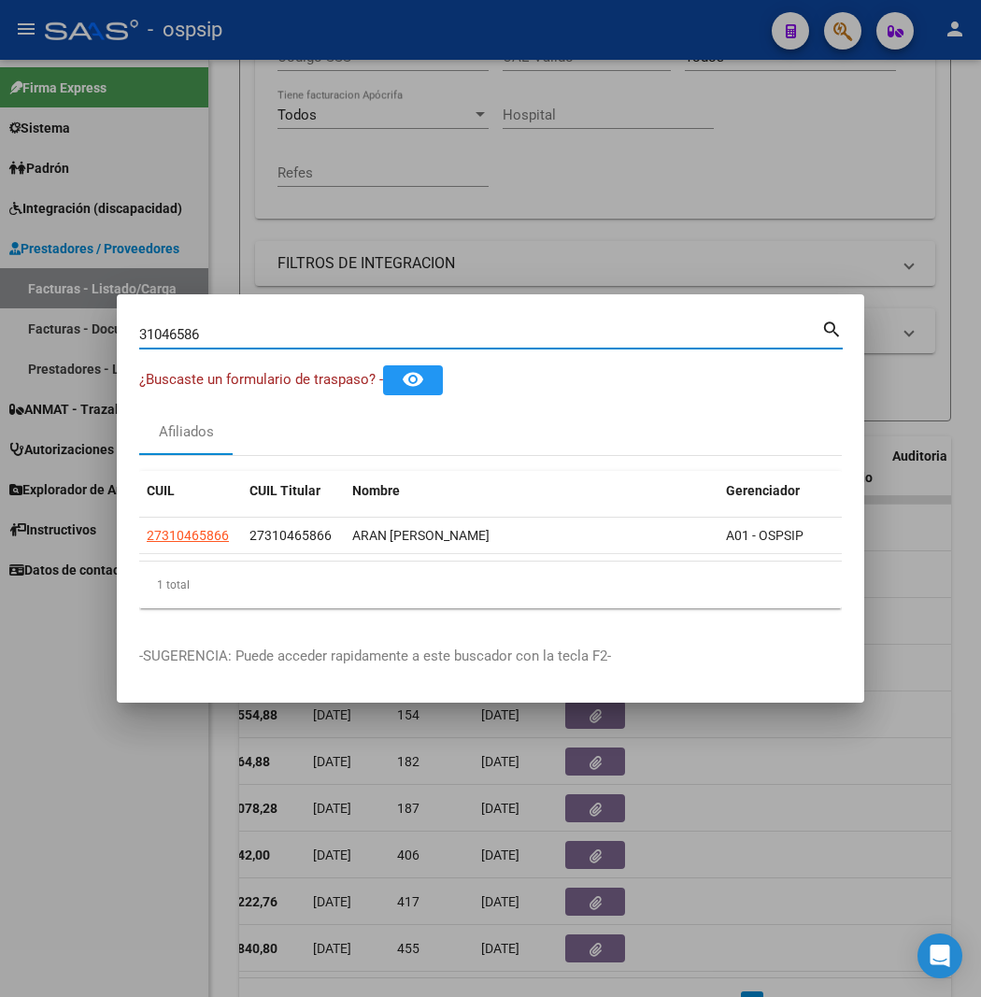
click at [196, 338] on input "31046586" at bounding box center [480, 334] width 682 height 17
click at [192, 336] on input "22452978" at bounding box center [480, 334] width 682 height 17
click at [179, 334] on input "23228925" at bounding box center [480, 334] width 682 height 17
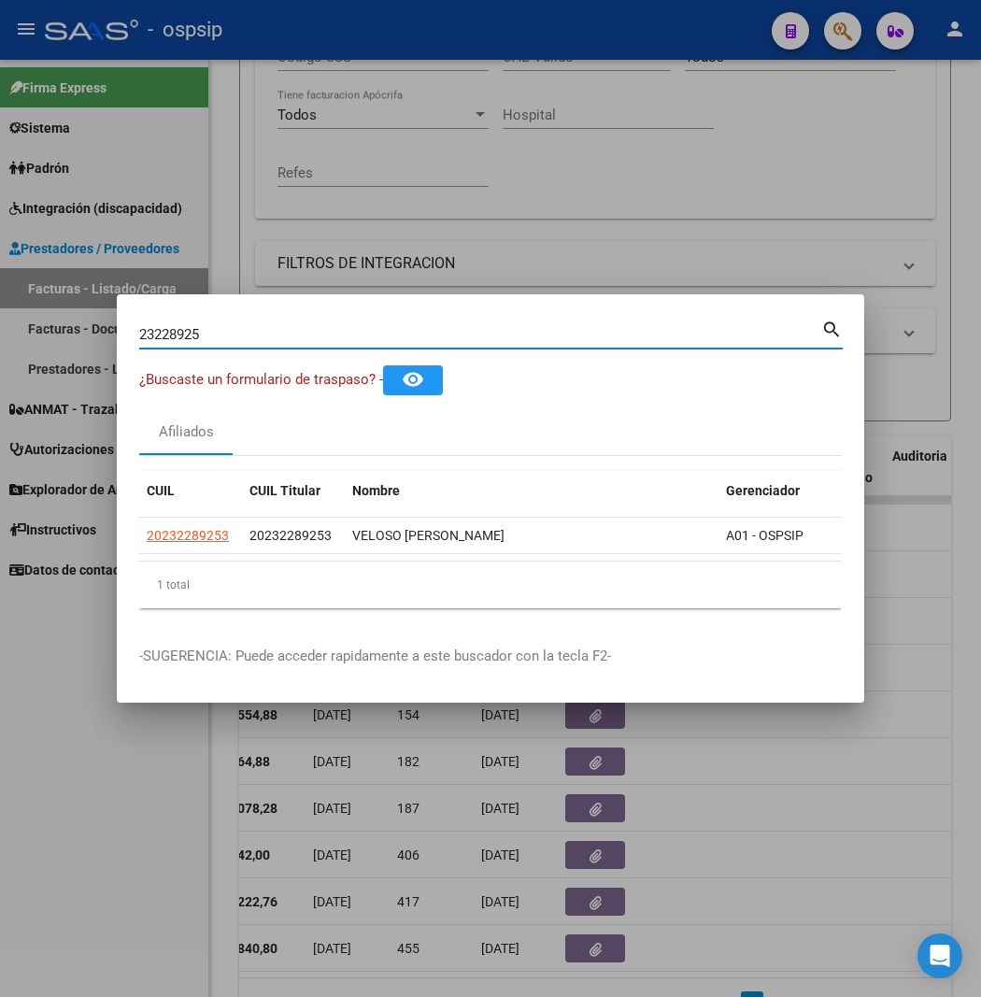
click at [179, 334] on input "23228925" at bounding box center [480, 334] width 682 height 17
click at [212, 332] on input "18568716" at bounding box center [480, 334] width 682 height 17
click at [211, 337] on input "18568716" at bounding box center [480, 334] width 682 height 17
type input "3"
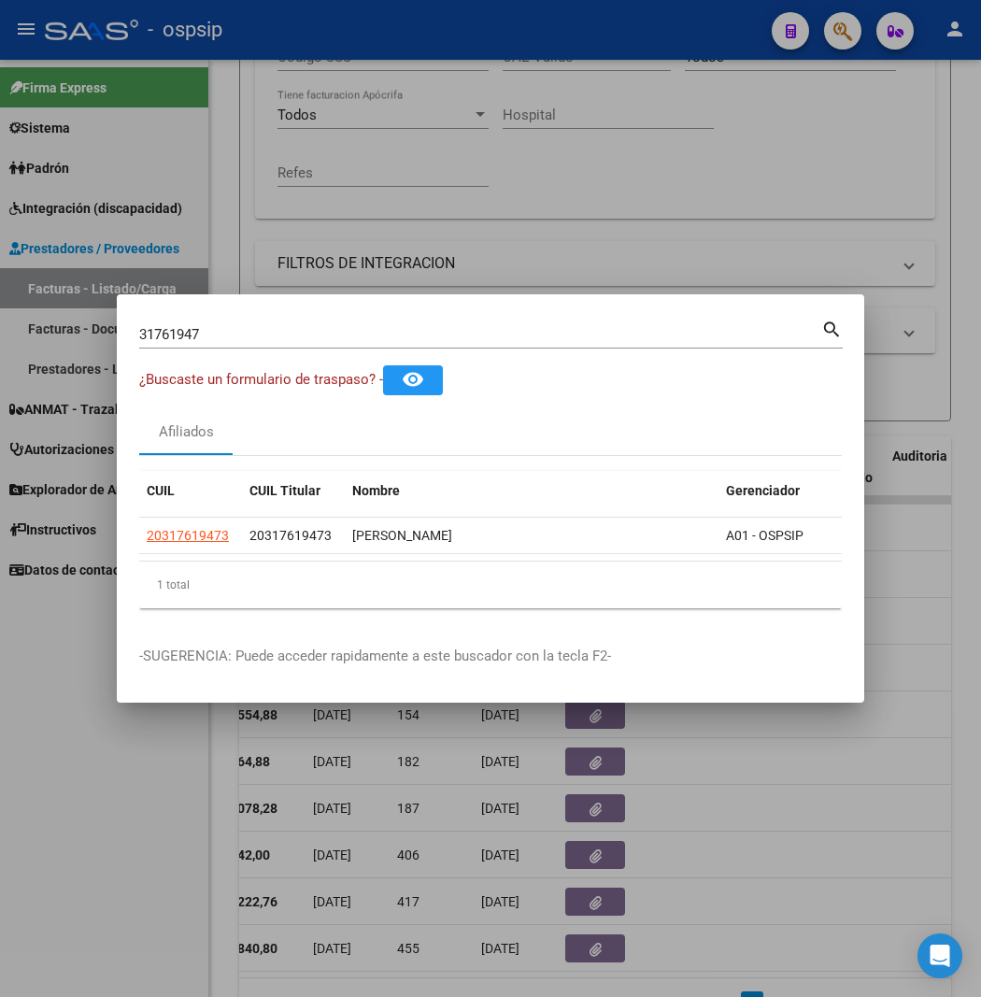
click at [231, 336] on input "31761947" at bounding box center [480, 334] width 682 height 17
click at [183, 330] on input "27925872" at bounding box center [480, 334] width 682 height 17
click at [154, 338] on input "17931340" at bounding box center [480, 334] width 682 height 17
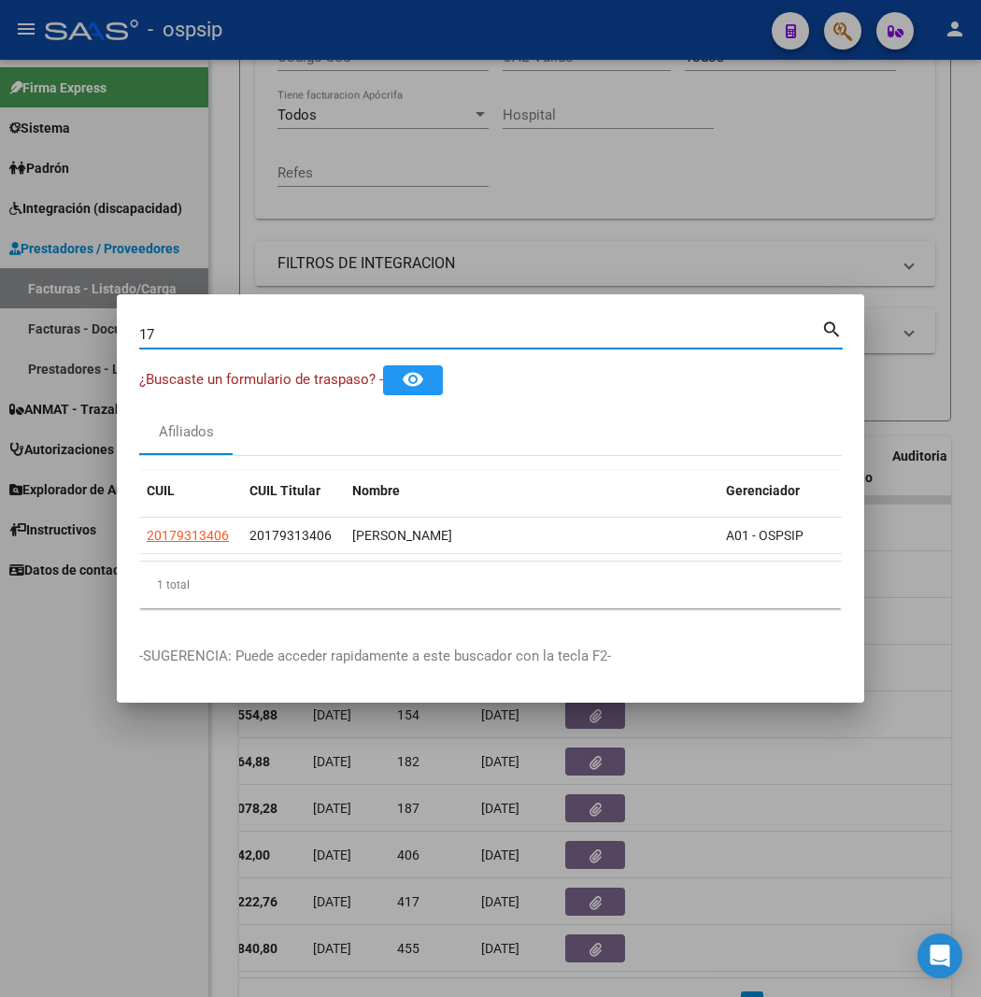
type input "1"
click at [169, 332] on input "53972548" at bounding box center [480, 334] width 682 height 17
type input "5"
click at [184, 336] on input "52265436" at bounding box center [480, 334] width 682 height 17
type input "5"
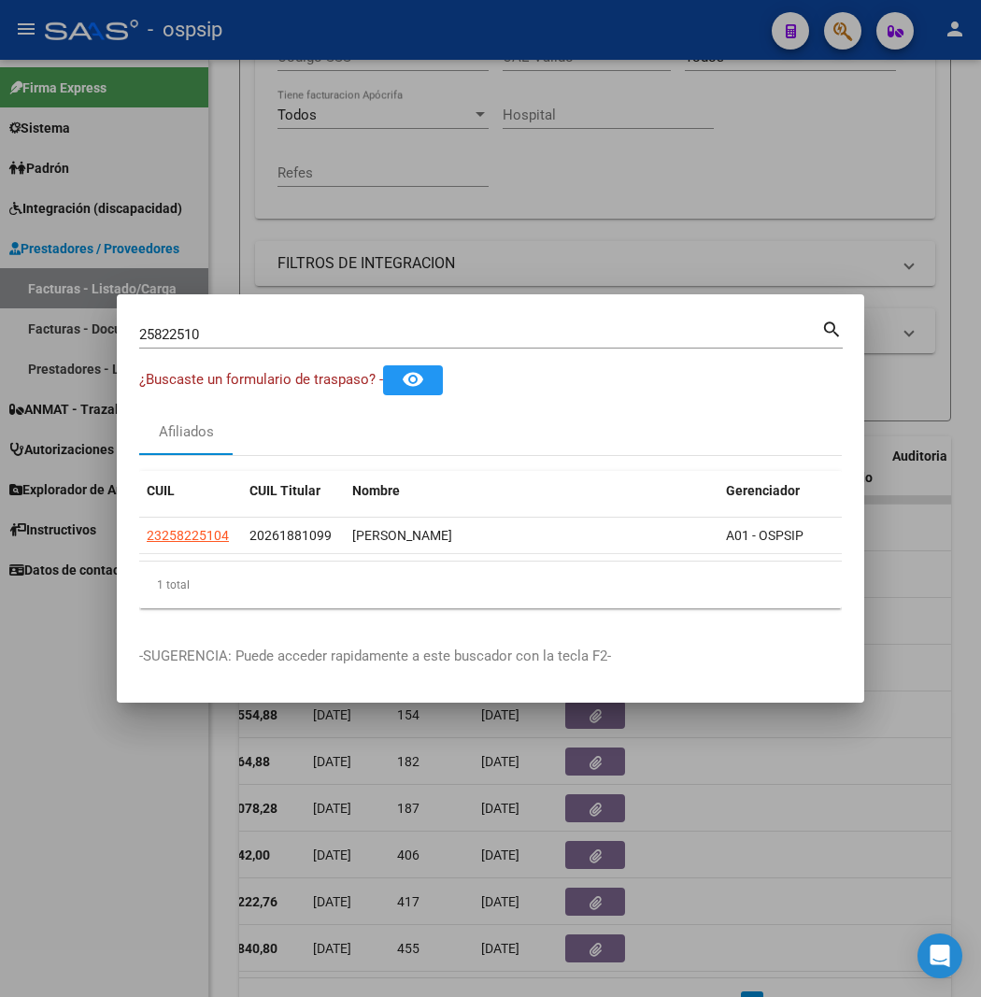
click at [290, 340] on input "25822510" at bounding box center [480, 334] width 682 height 17
click at [198, 342] on div "30428284 Buscar (apellido, dni, [PERSON_NAME], [PERSON_NAME], cuit, obra social)" at bounding box center [480, 335] width 682 height 28
type input "3"
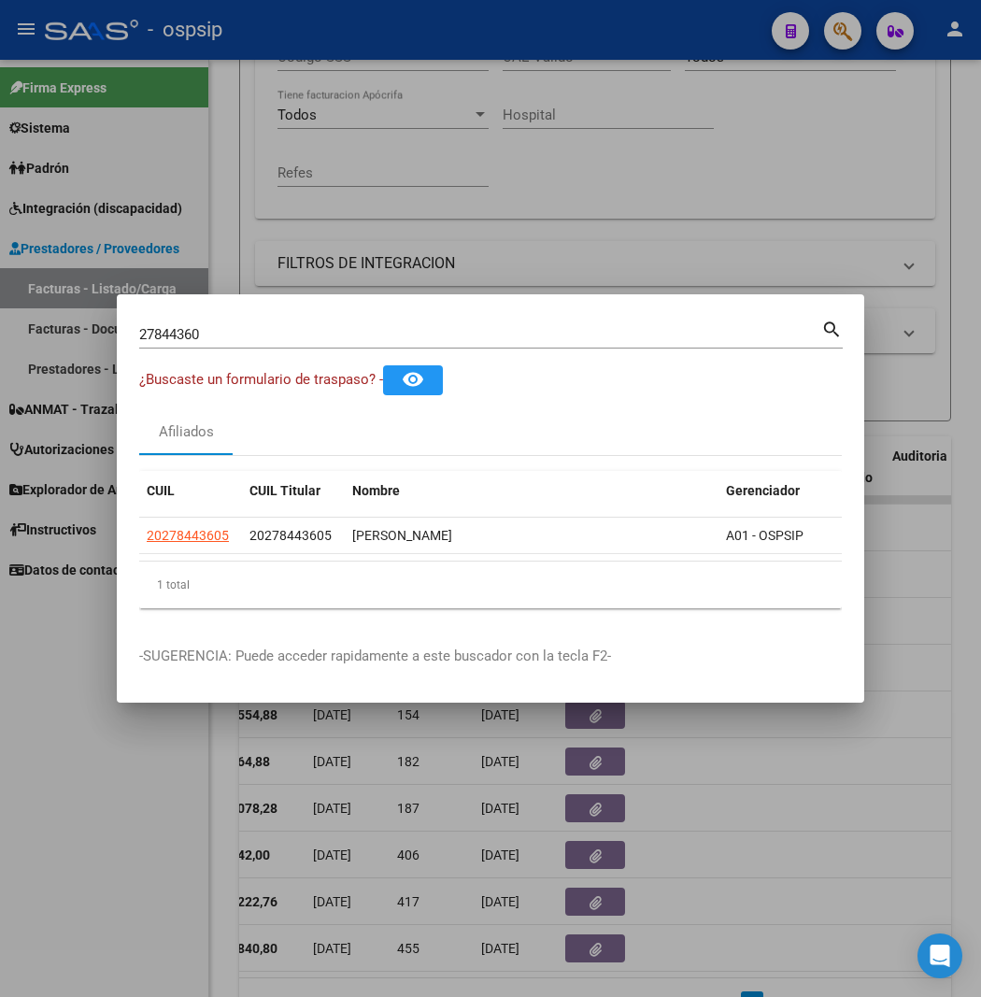
click at [174, 339] on input "27844360" at bounding box center [480, 334] width 682 height 17
click at [247, 333] on input "27602400" at bounding box center [480, 334] width 682 height 17
click at [178, 332] on input "36727662" at bounding box center [480, 334] width 682 height 17
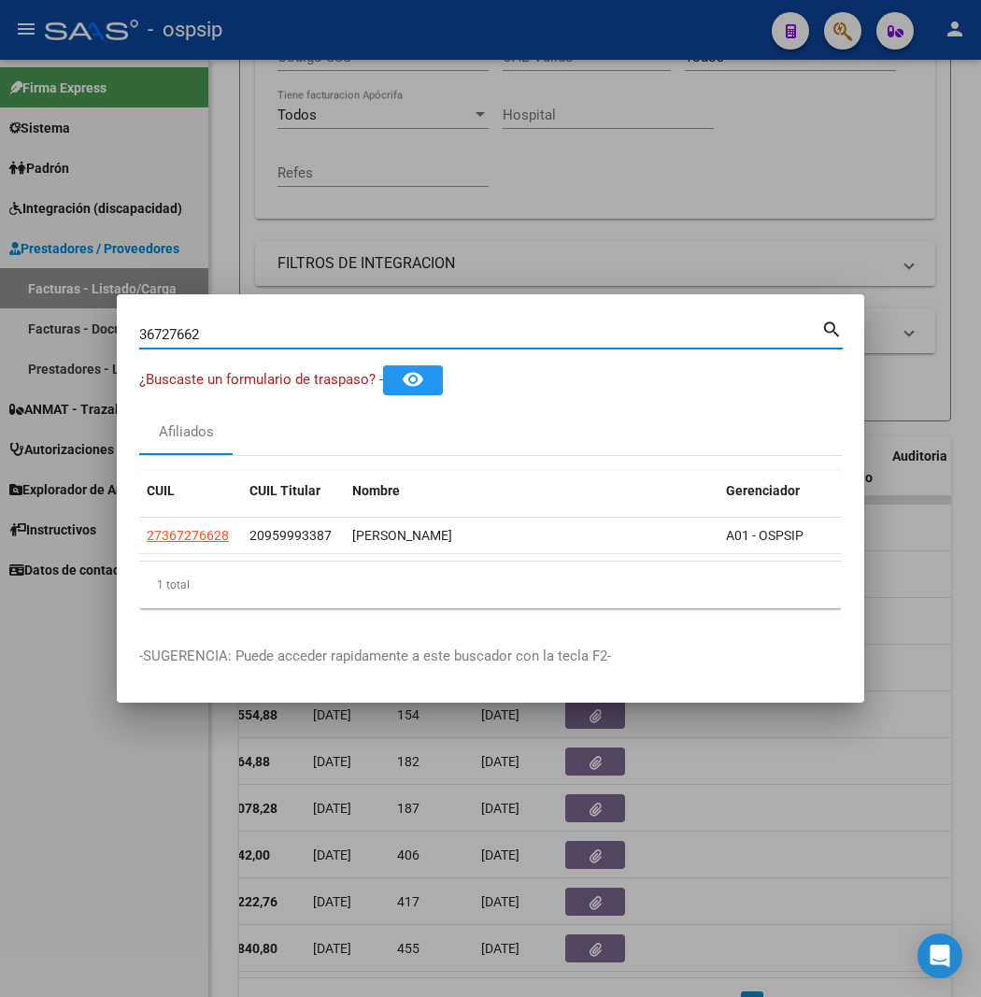
click at [178, 332] on input "36727662" at bounding box center [480, 334] width 682 height 17
click at [193, 337] on input "37141537" at bounding box center [480, 334] width 682 height 17
click at [193, 337] on input "16885382" at bounding box center [480, 334] width 682 height 17
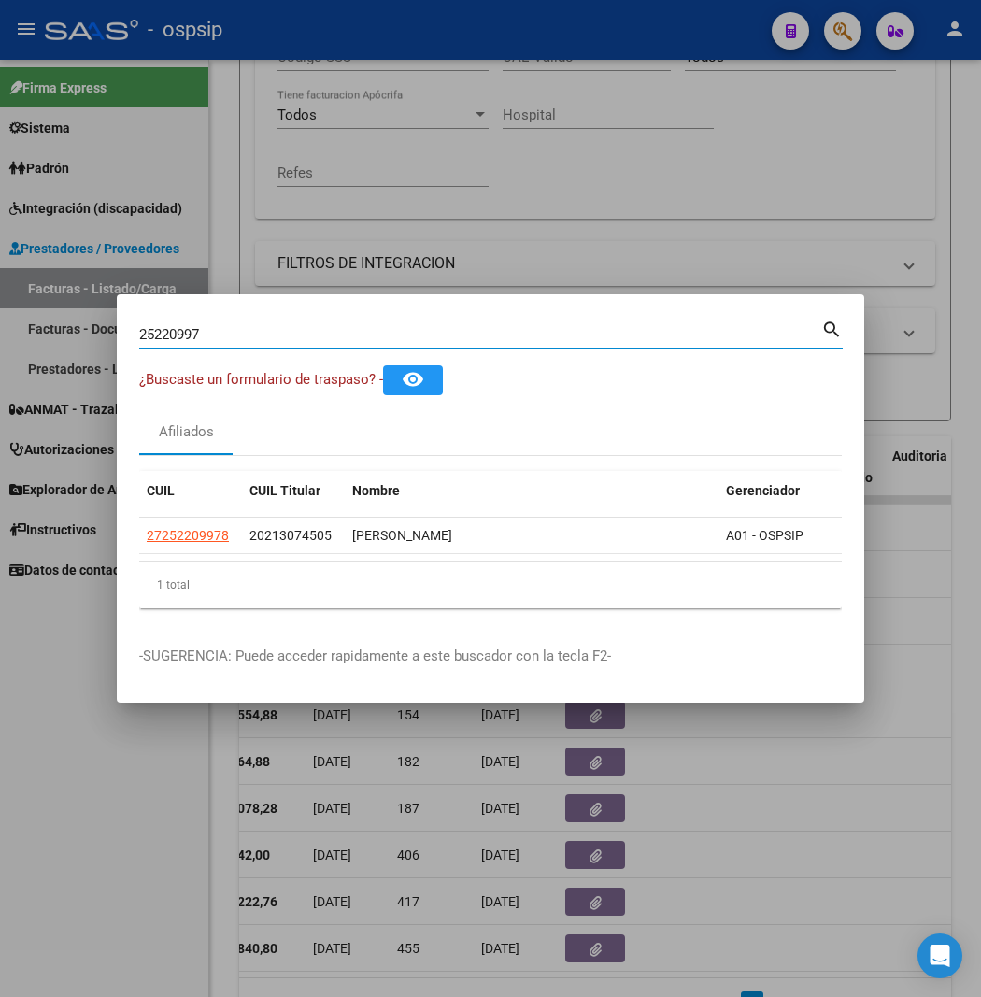
click at [189, 336] on input "25220997" at bounding box center [480, 334] width 682 height 17
click at [164, 340] on input "25822510" at bounding box center [480, 334] width 682 height 17
click at [163, 336] on input "23315971" at bounding box center [480, 334] width 682 height 17
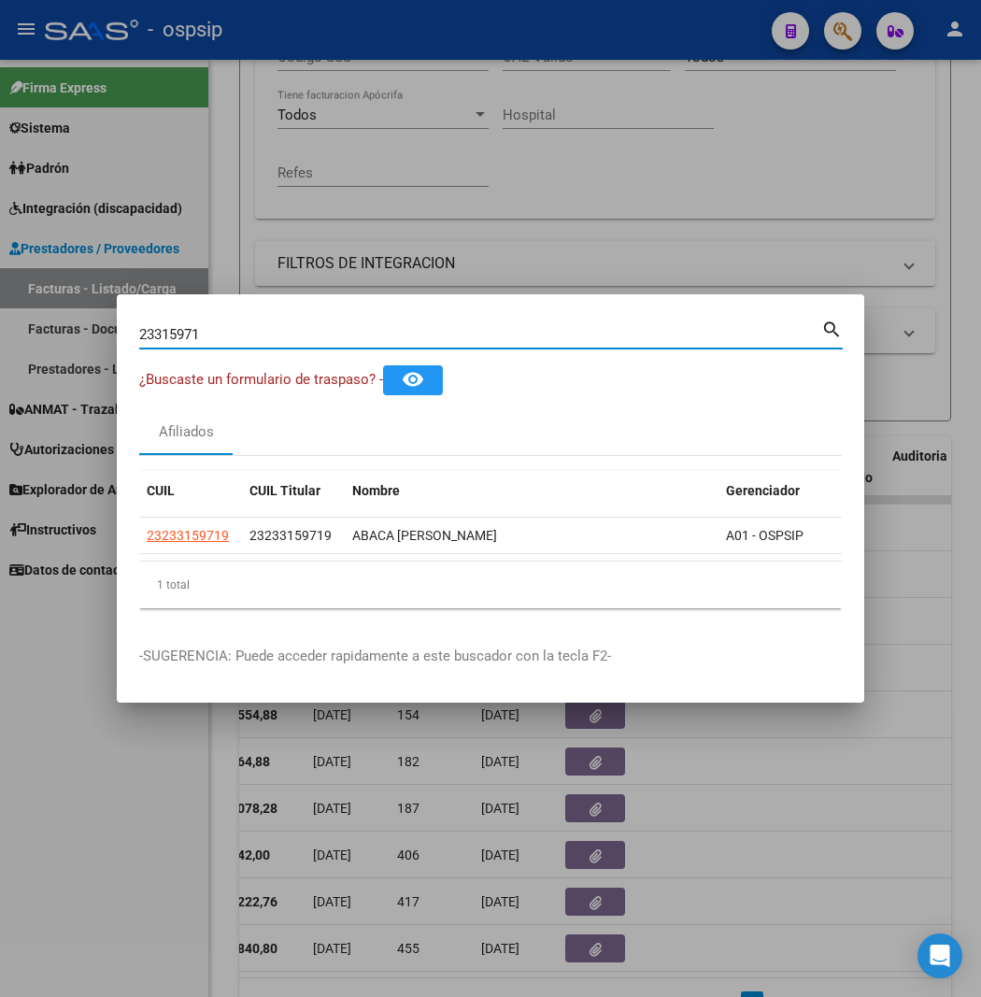
click at [163, 336] on input "23315971" at bounding box center [480, 334] width 682 height 17
click at [196, 328] on input "31761947" at bounding box center [480, 334] width 682 height 17
click at [169, 336] on input "21760986" at bounding box center [480, 334] width 682 height 17
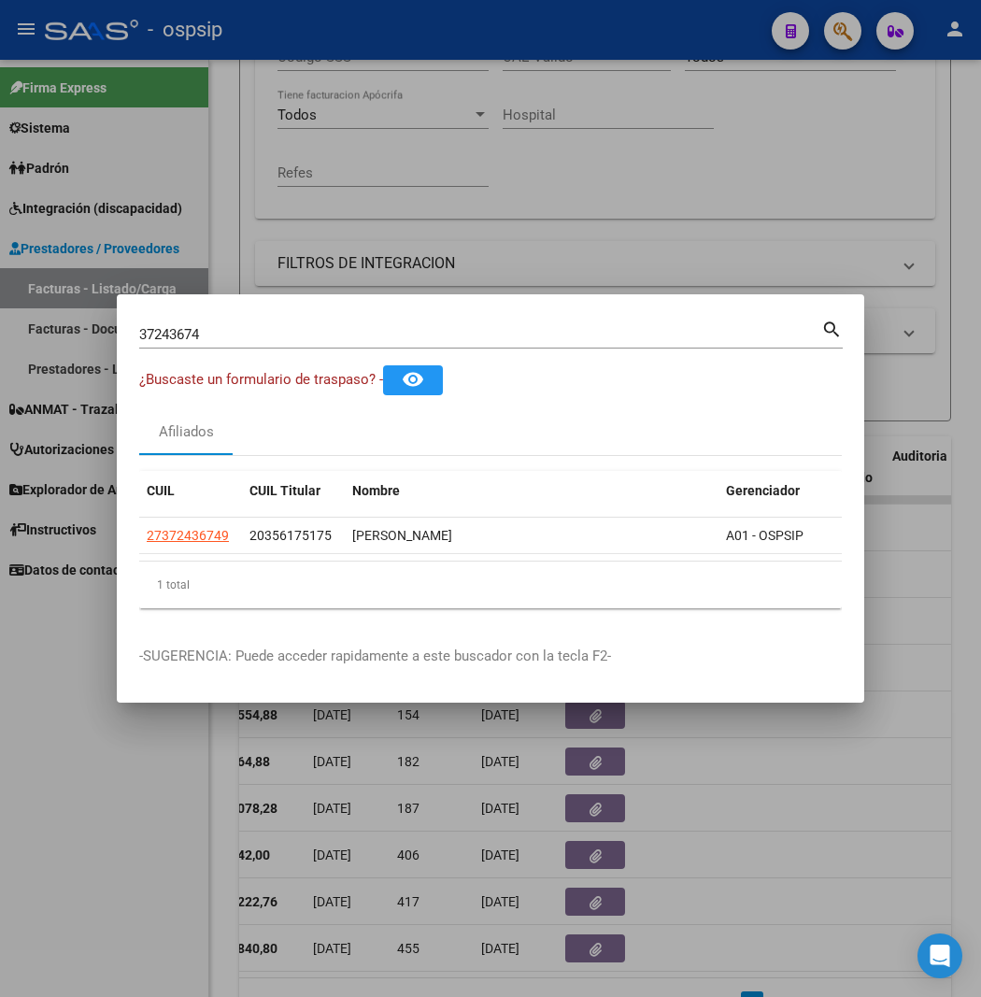
click at [183, 332] on input "37243674" at bounding box center [480, 334] width 682 height 17
click at [212, 337] on input "22452978" at bounding box center [480, 334] width 682 height 17
click at [163, 332] on input "36727662" at bounding box center [480, 334] width 682 height 17
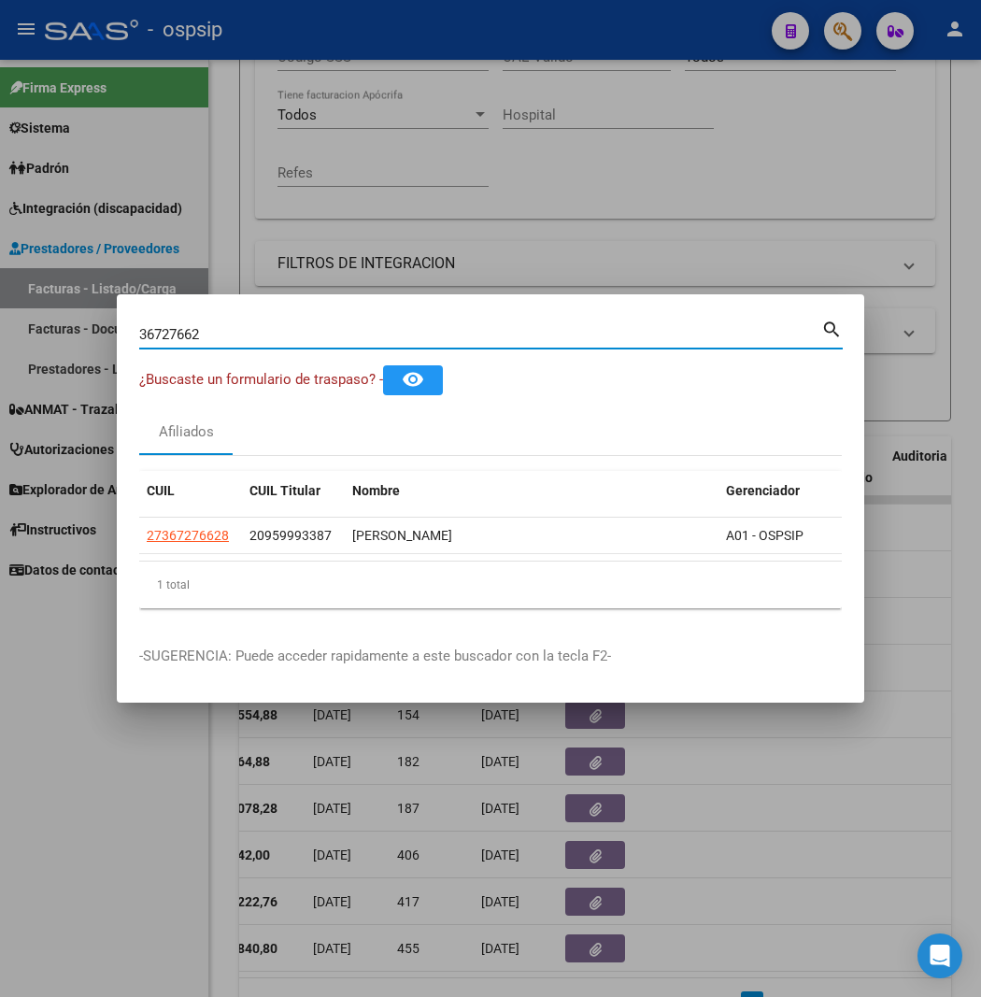
click at [163, 332] on input "36727662" at bounding box center [480, 334] width 682 height 17
click at [203, 336] on input "27787713" at bounding box center [480, 334] width 682 height 17
click at [166, 333] on input "12721794" at bounding box center [480, 334] width 682 height 17
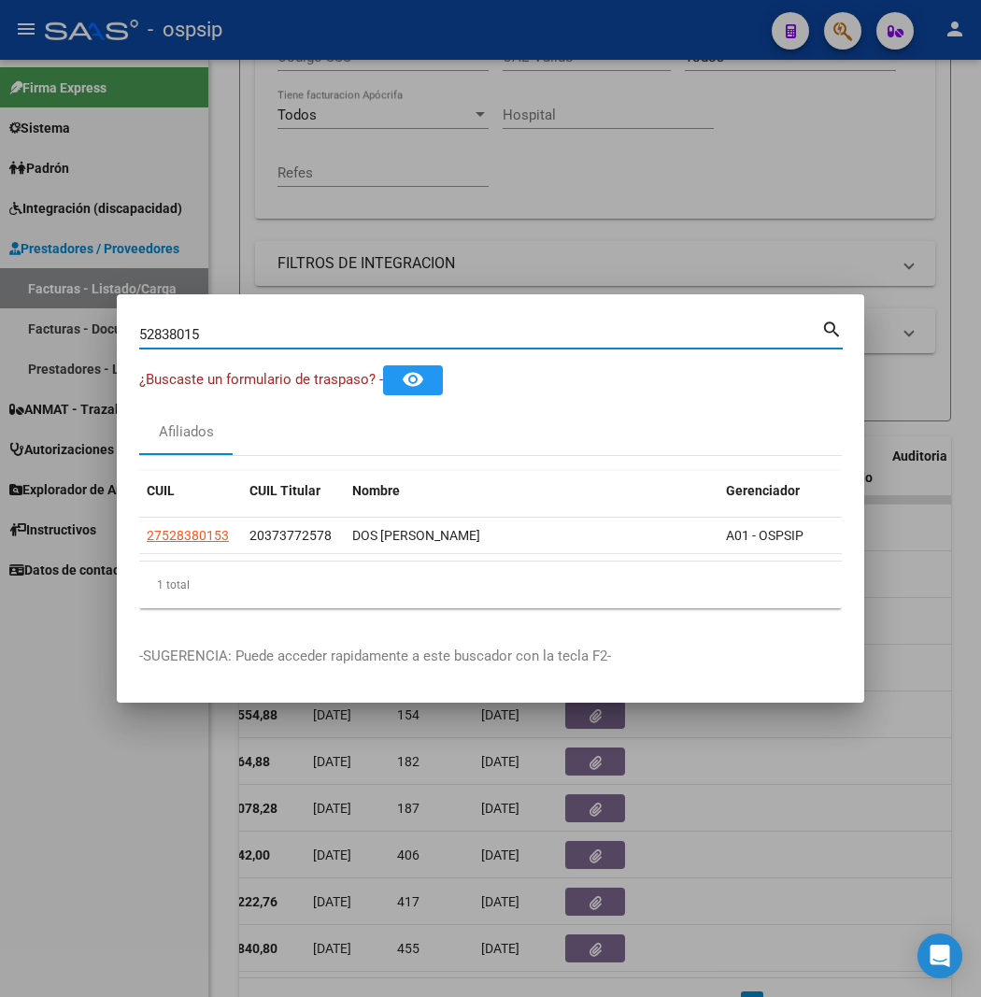
click at [243, 328] on input "52838015" at bounding box center [480, 334] width 682 height 17
click at [175, 331] on input "24418372" at bounding box center [480, 334] width 682 height 17
click at [163, 334] on input "16078590" at bounding box center [480, 334] width 682 height 17
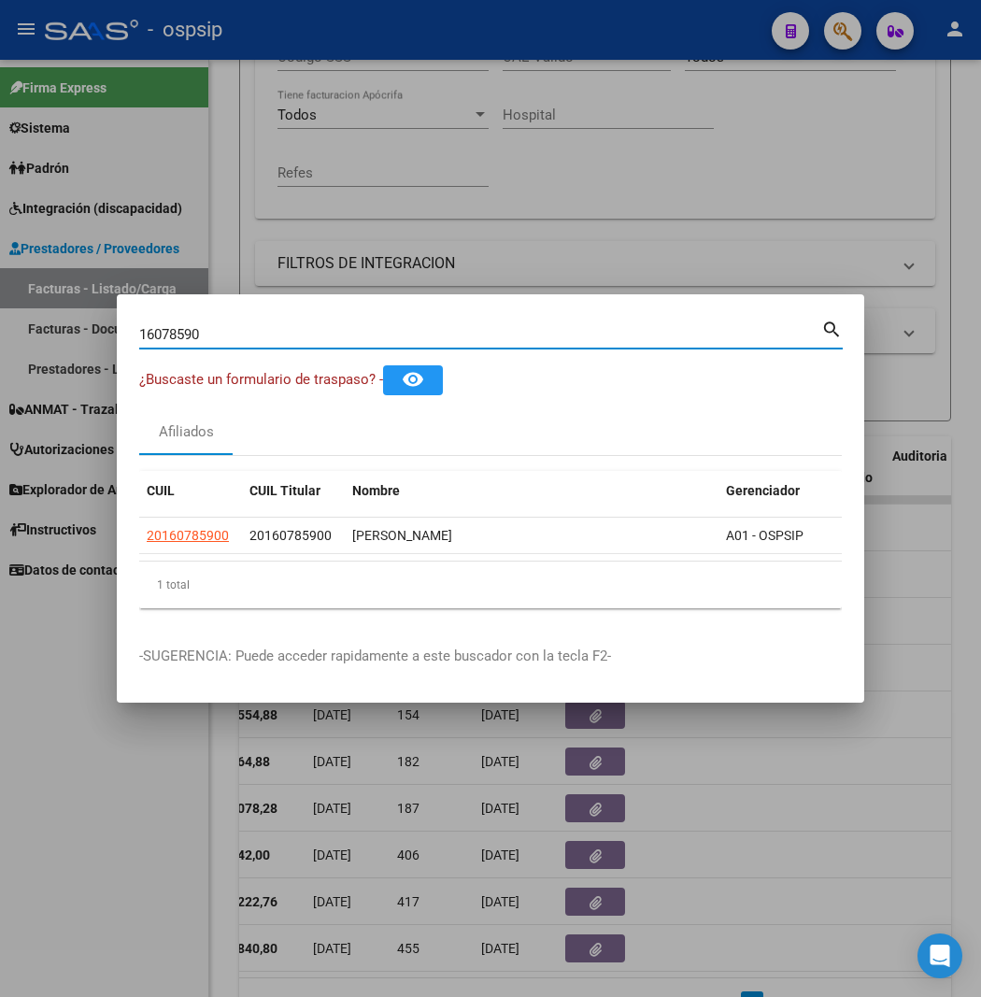
click at [163, 334] on input "16078590" at bounding box center [480, 334] width 682 height 17
click at [191, 329] on input "21760986" at bounding box center [480, 334] width 682 height 17
click at [204, 334] on input "22620968" at bounding box center [480, 334] width 682 height 17
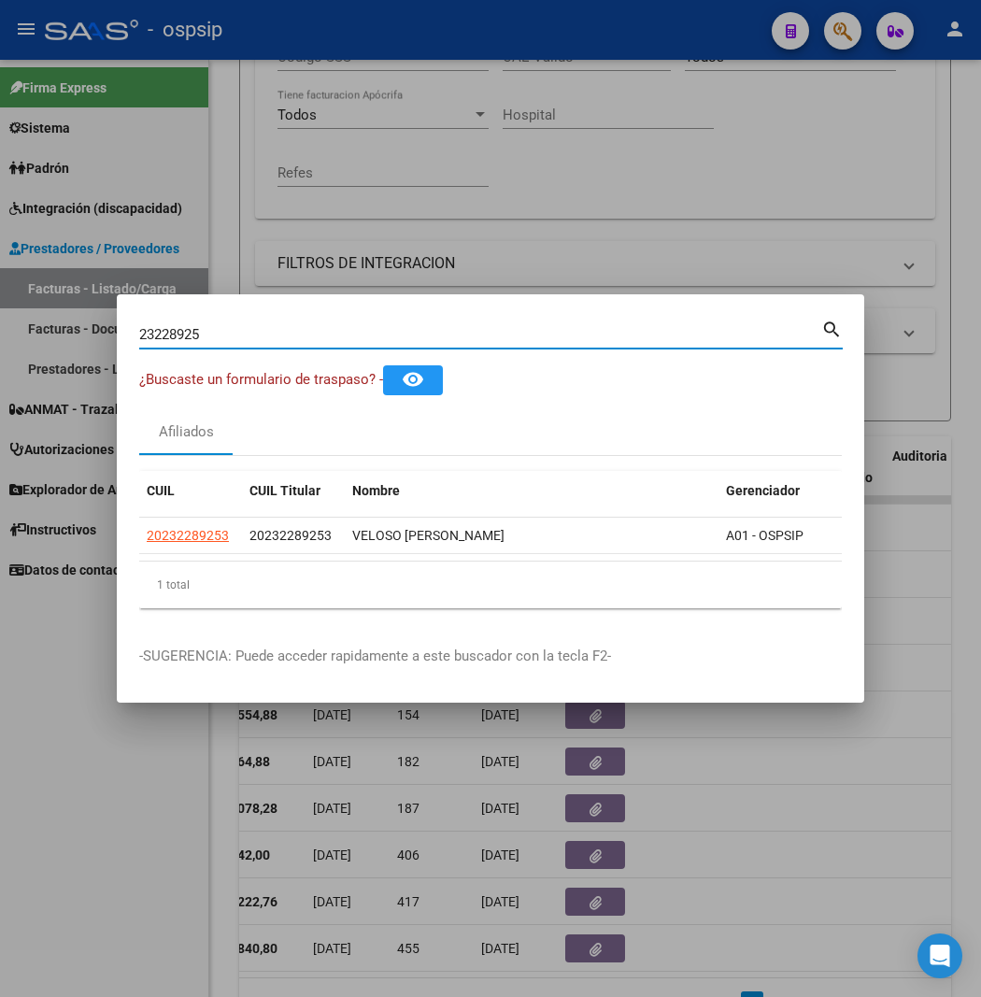
click at [247, 332] on input "23228925" at bounding box center [480, 334] width 682 height 17
click at [173, 334] on input "23315971" at bounding box center [480, 334] width 682 height 17
type input "18568716"
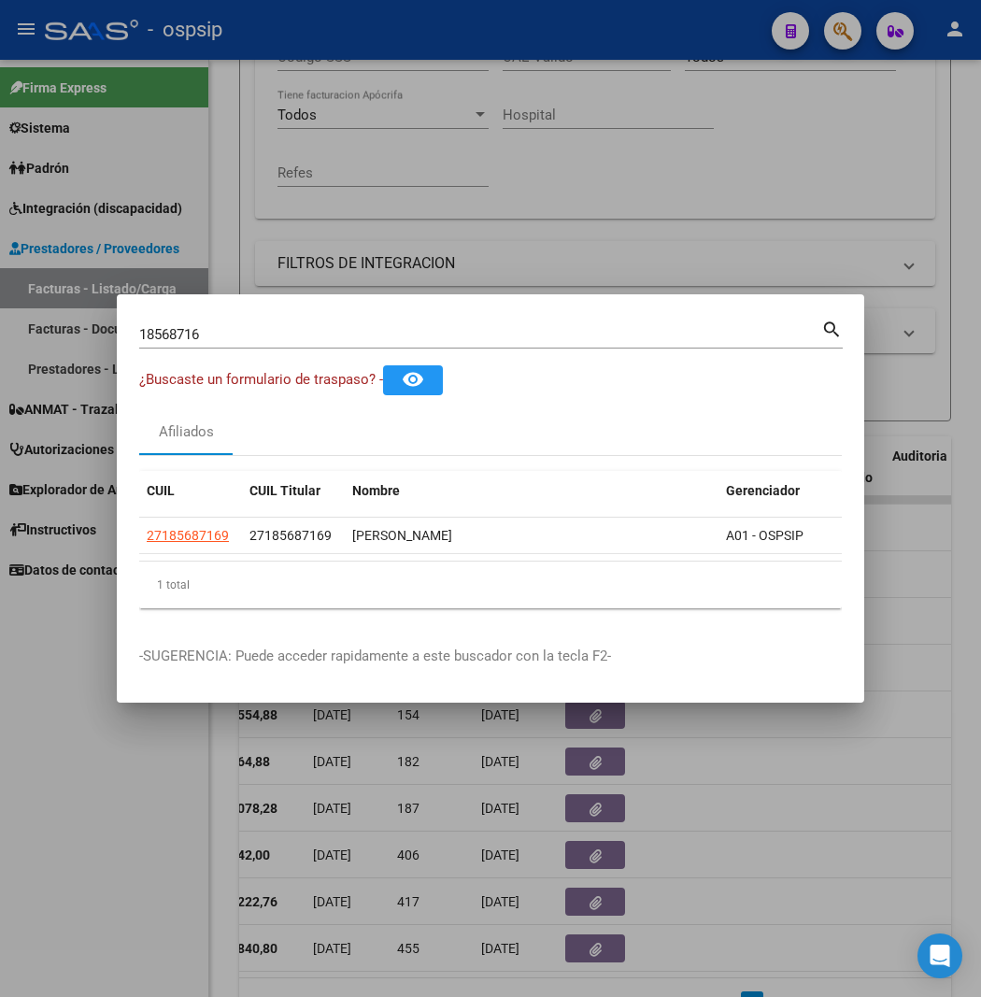
click at [662, 323] on div "18568716 Buscar (apellido, dni, [PERSON_NAME], [PERSON_NAME], cuit, obra social)" at bounding box center [480, 335] width 682 height 28
click at [821, 333] on input "18568716" at bounding box center [480, 334] width 682 height 17
